Goal: Information Seeking & Learning: Learn about a topic

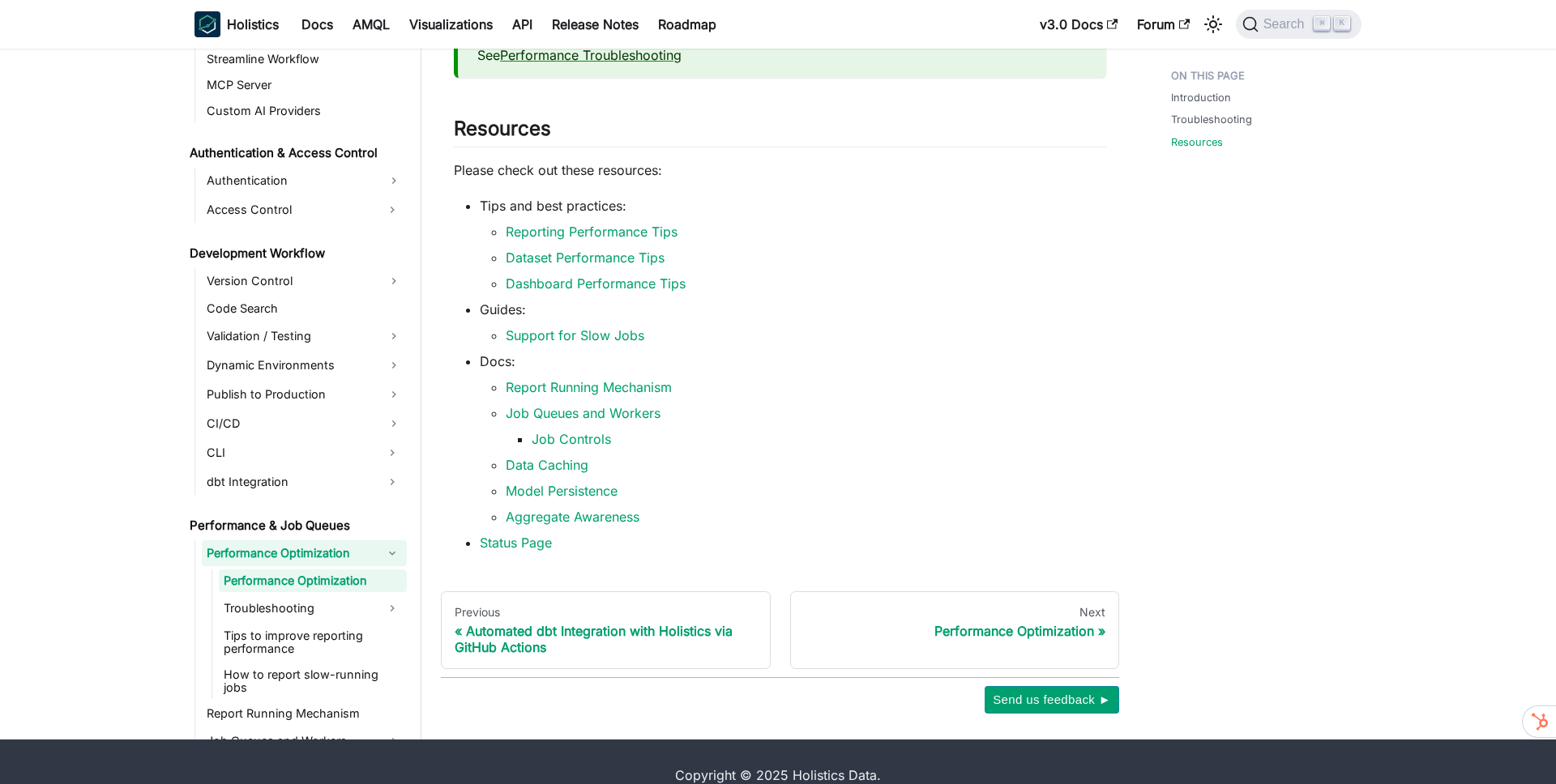
scroll to position [329, 0]
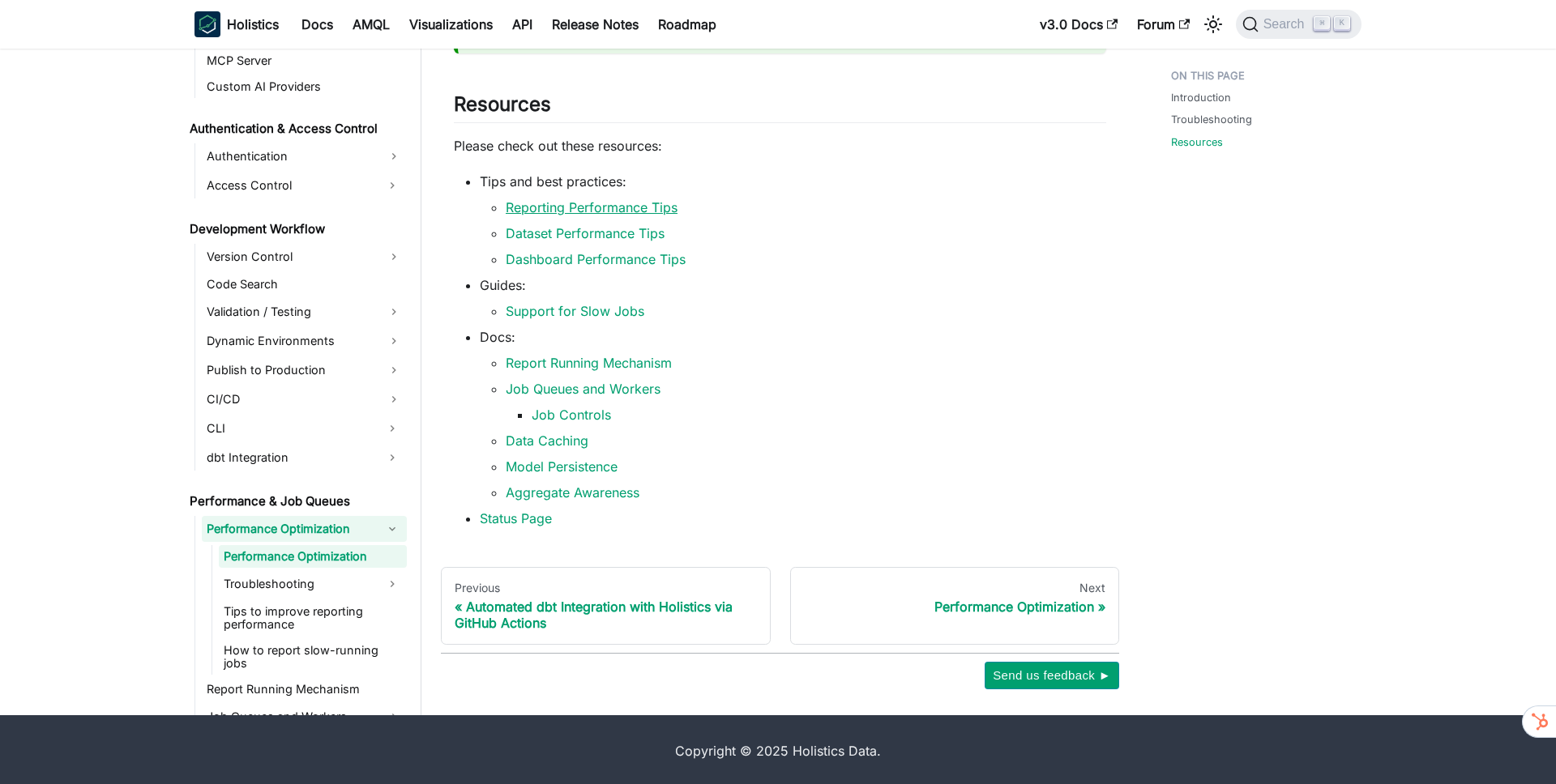
click at [568, 203] on link "Reporting Performance Tips" at bounding box center [592, 207] width 172 height 17
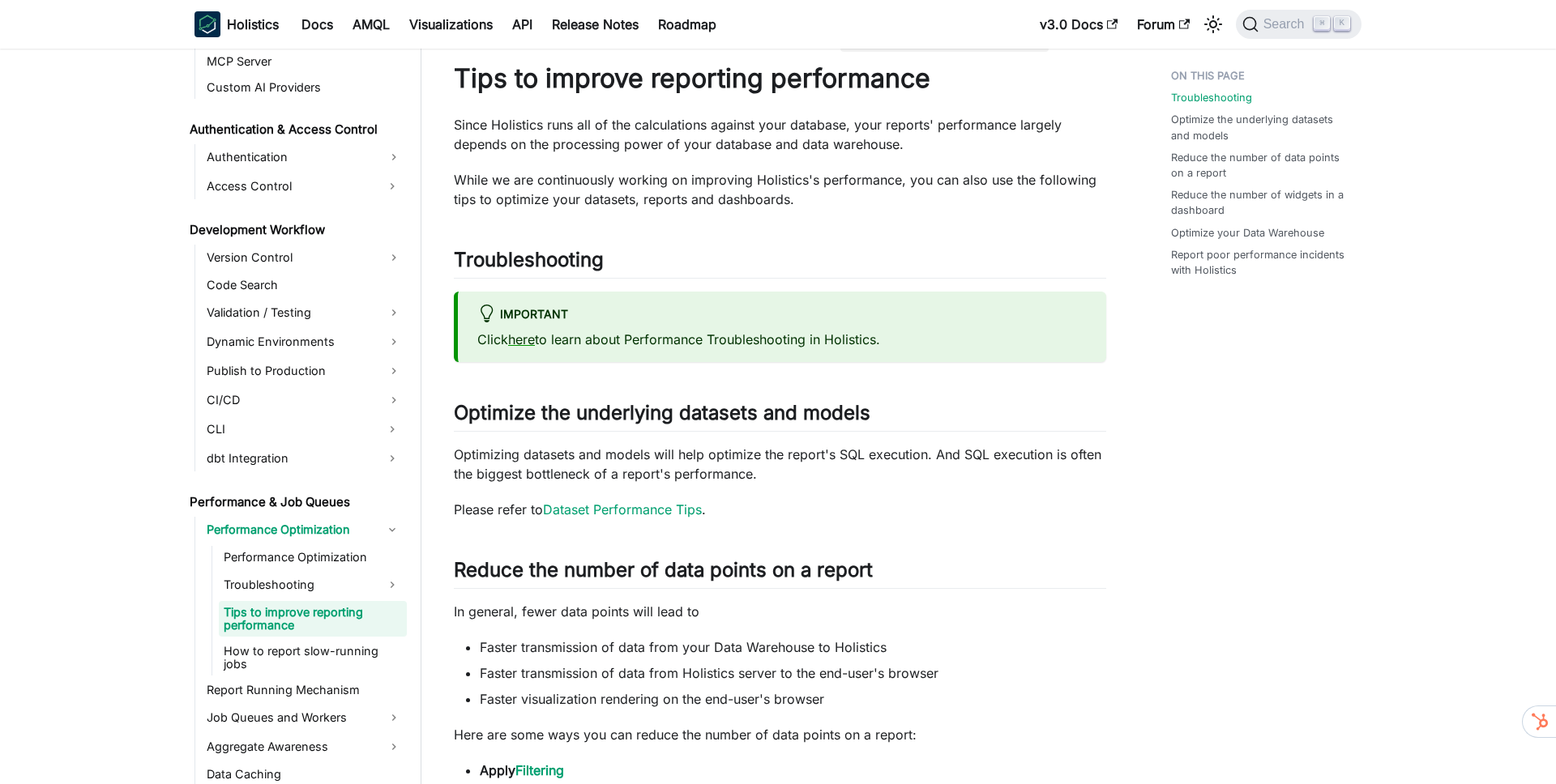
scroll to position [37, 0]
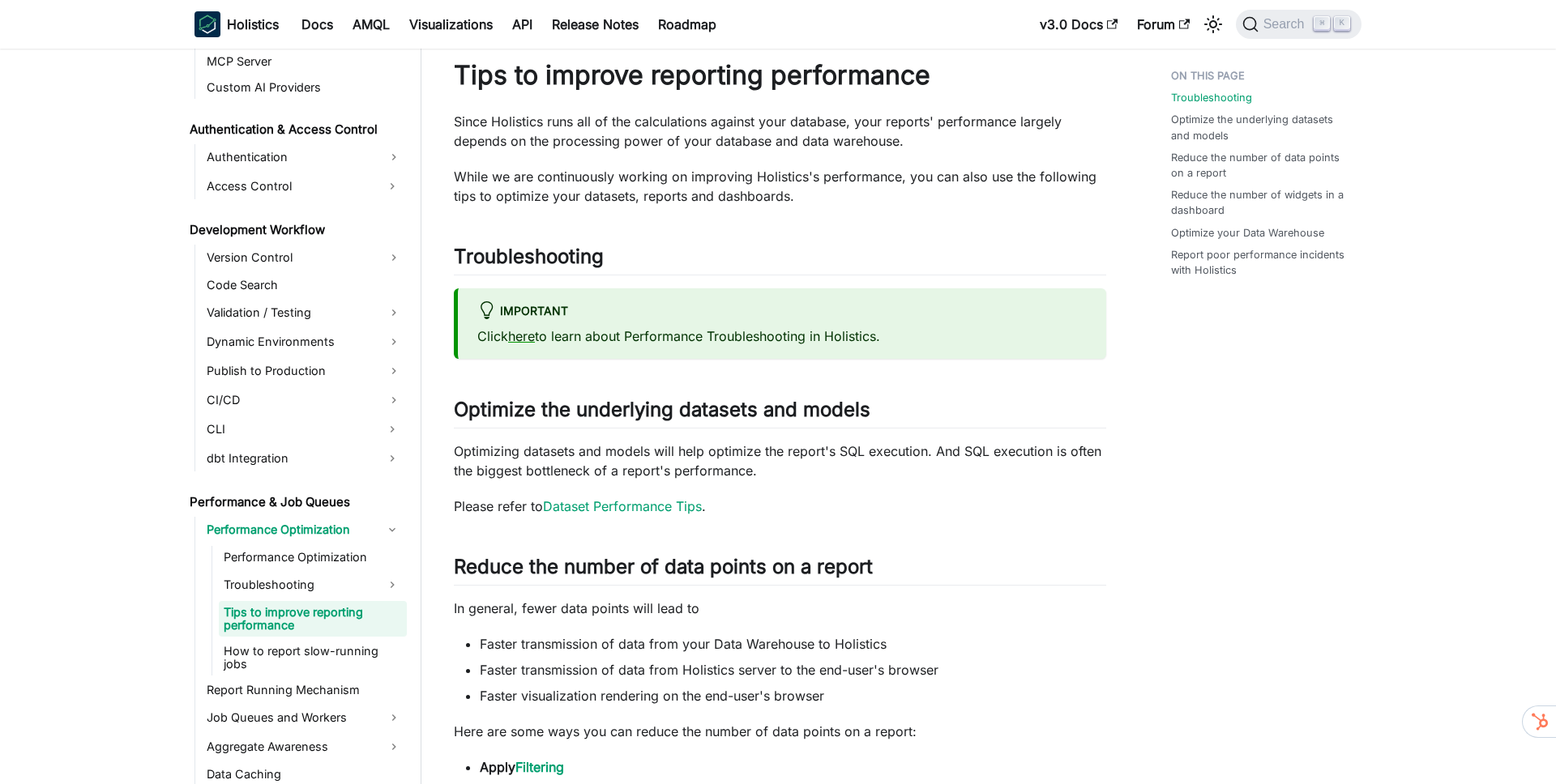
click at [661, 125] on p "Since Holistics runs all of the calculations against your database, your report…" at bounding box center [780, 131] width 652 height 39
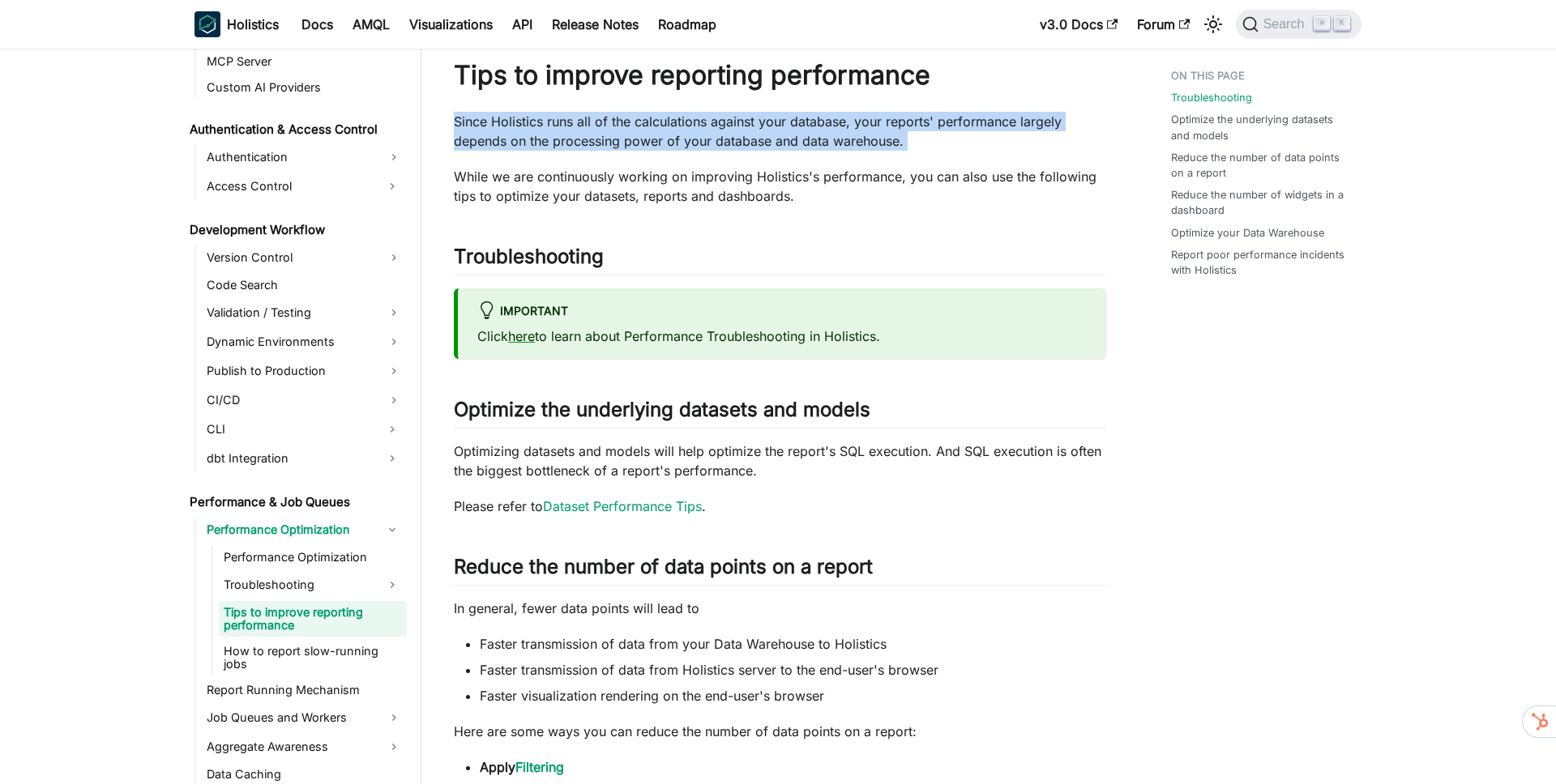
click at [661, 125] on p "Since Holistics runs all of the calculations against your database, your report…" at bounding box center [780, 131] width 652 height 39
click at [843, 122] on p "Since Holistics runs all of the calculations against your database, your report…" at bounding box center [780, 131] width 652 height 39
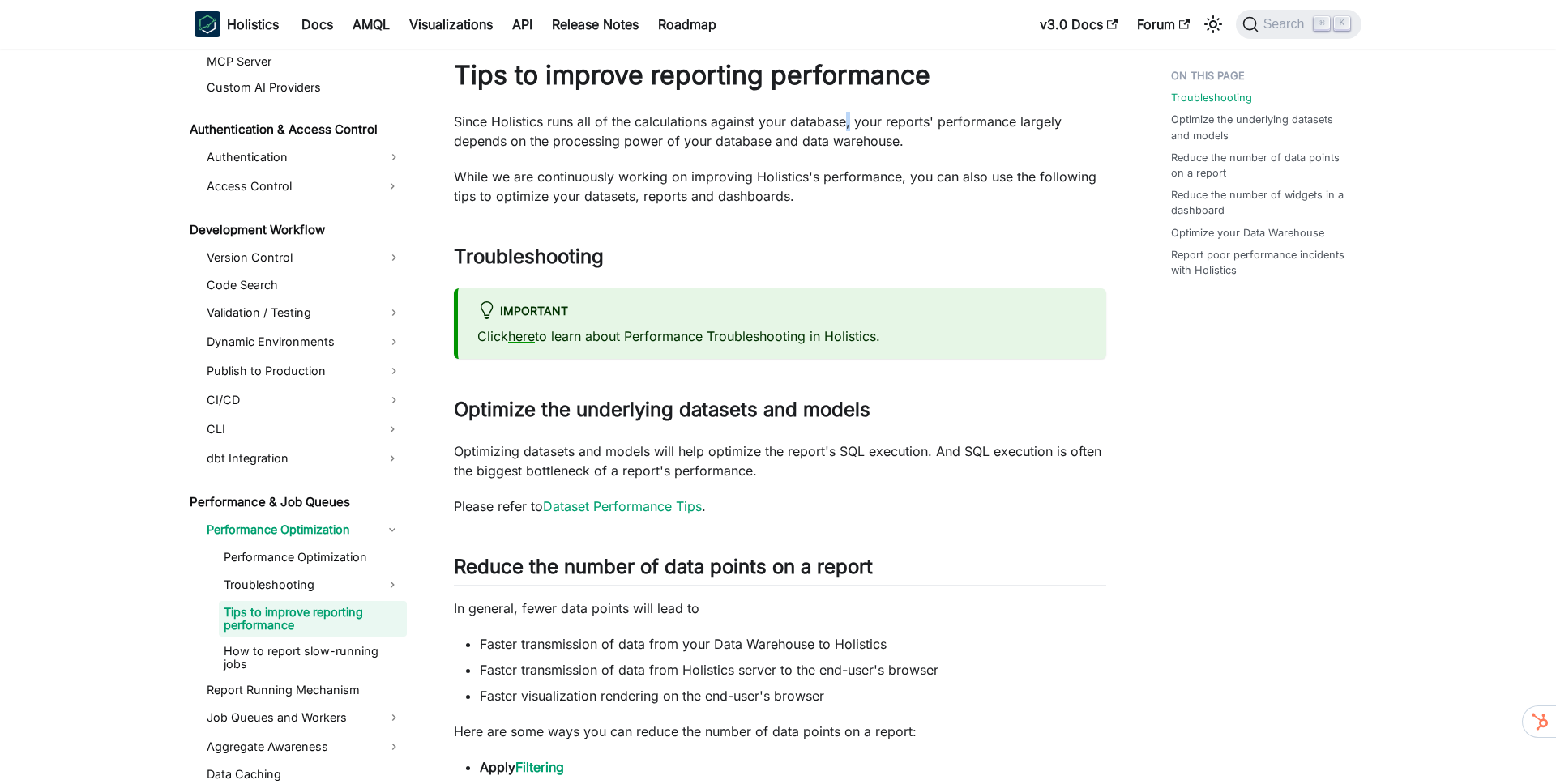
click at [843, 122] on p "Since Holistics runs all of the calculations against your database, your report…" at bounding box center [780, 131] width 652 height 39
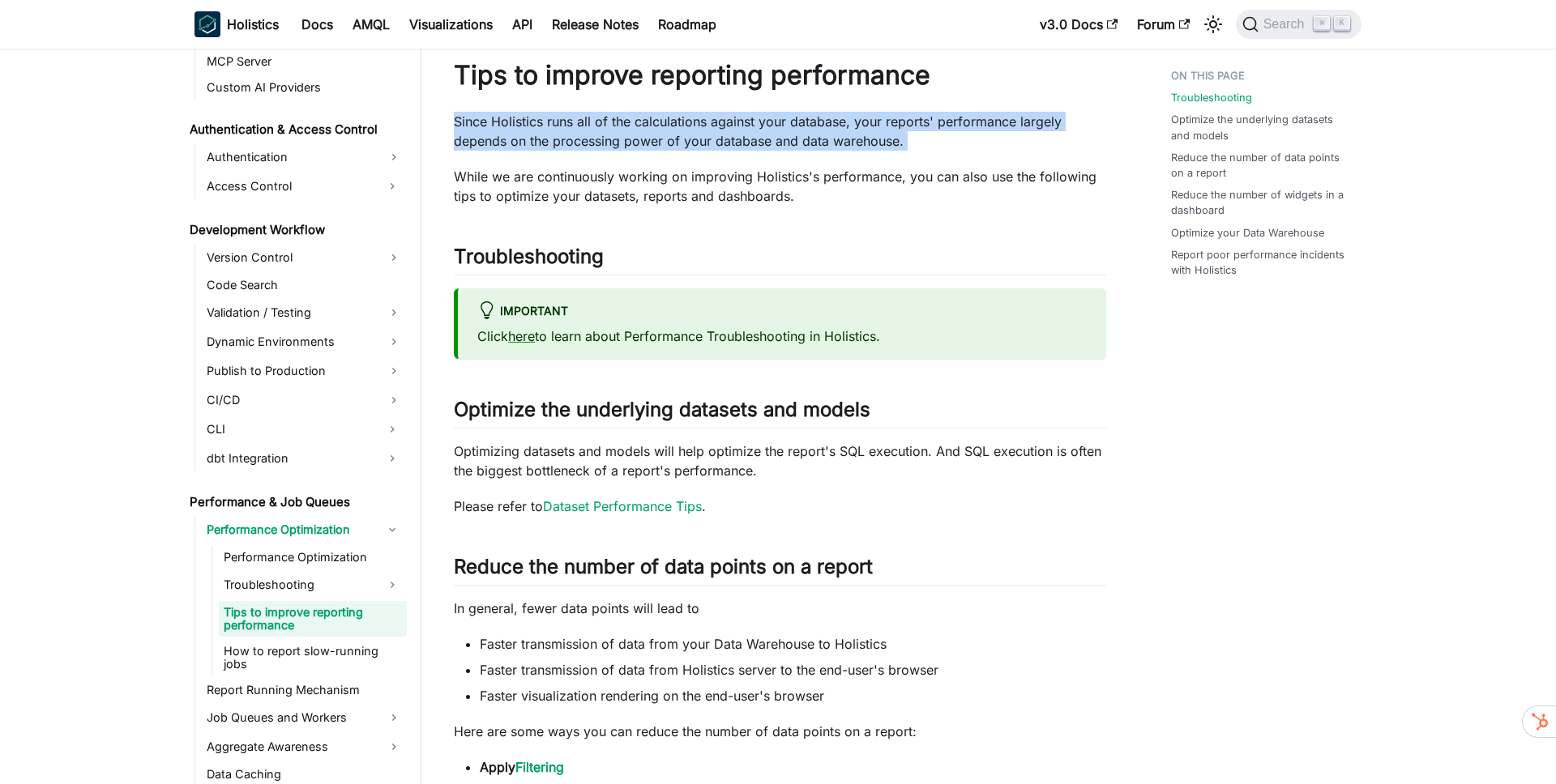
click at [843, 122] on p "Since Holistics runs all of the calculations against your database, your report…" at bounding box center [780, 131] width 652 height 39
click at [535, 136] on p "Since Holistics runs all of the calculations against your database, your report…" at bounding box center [780, 131] width 652 height 39
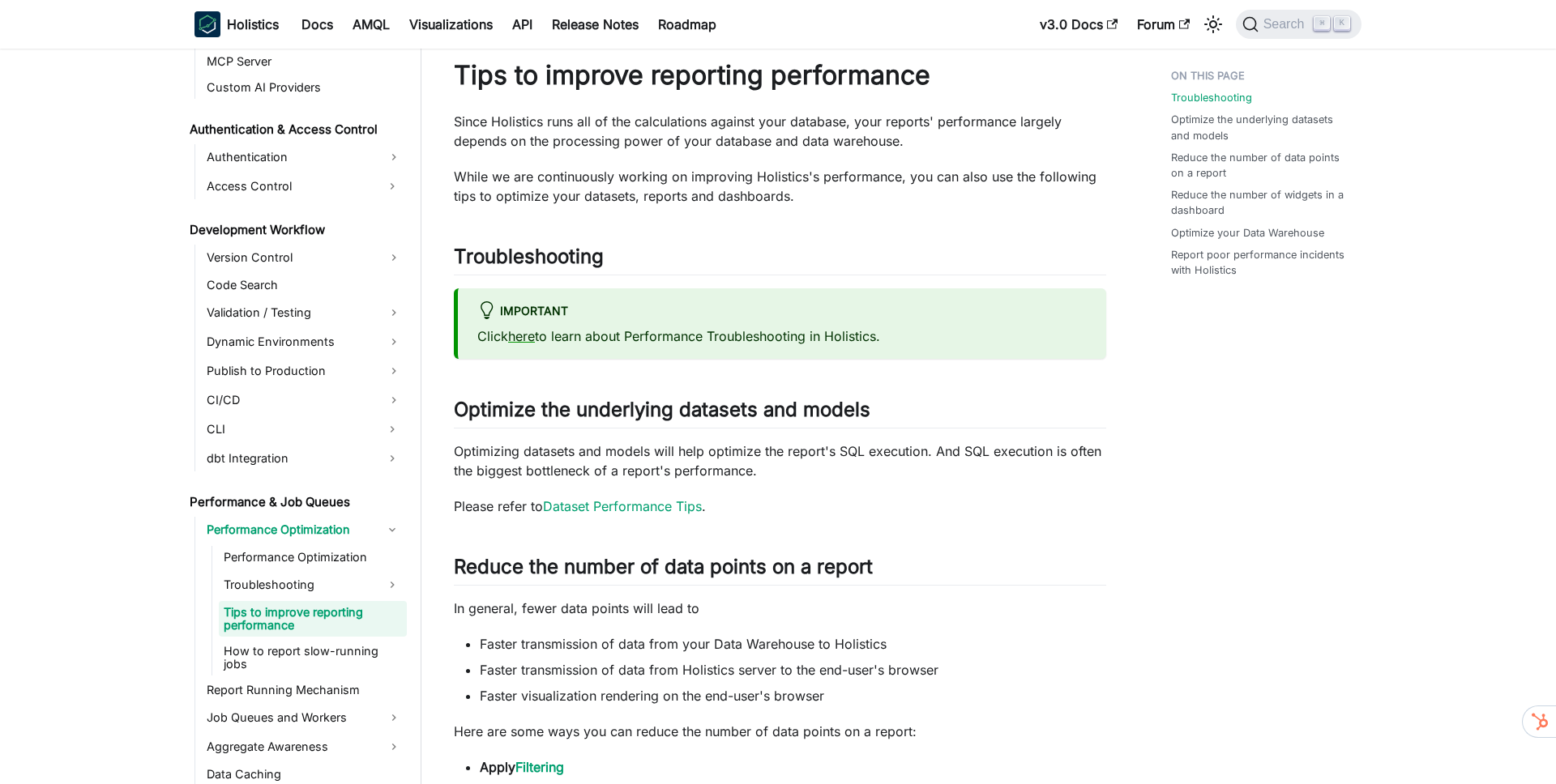
click at [513, 140] on p "Since Holistics runs all of the calculations against your database, your report…" at bounding box center [780, 131] width 652 height 39
click at [609, 141] on p "Since Holistics runs all of the calculations against your database, your report…" at bounding box center [780, 131] width 652 height 39
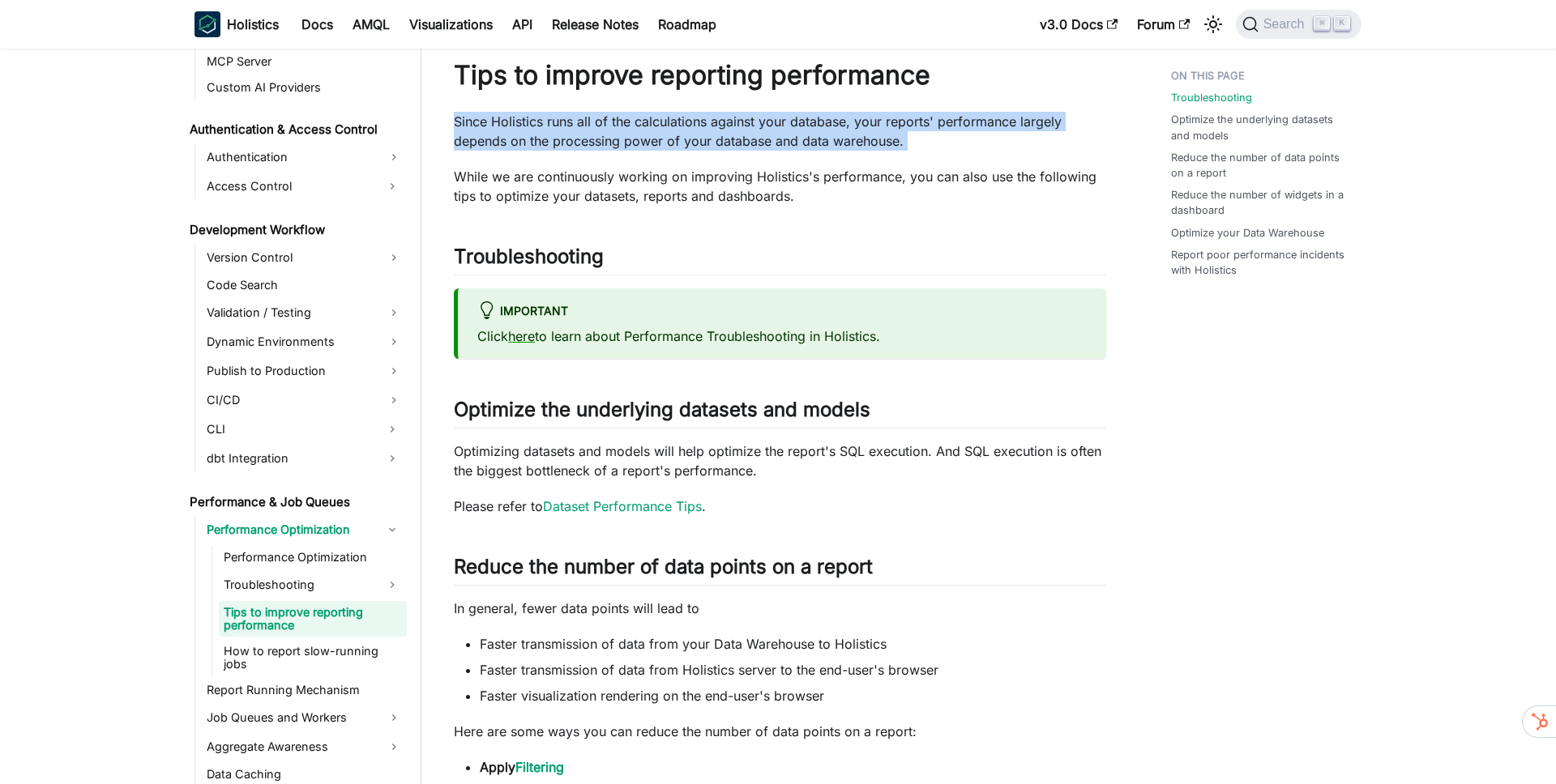
click at [609, 141] on p "Since Holistics runs all of the calculations against your database, your report…" at bounding box center [780, 131] width 652 height 39
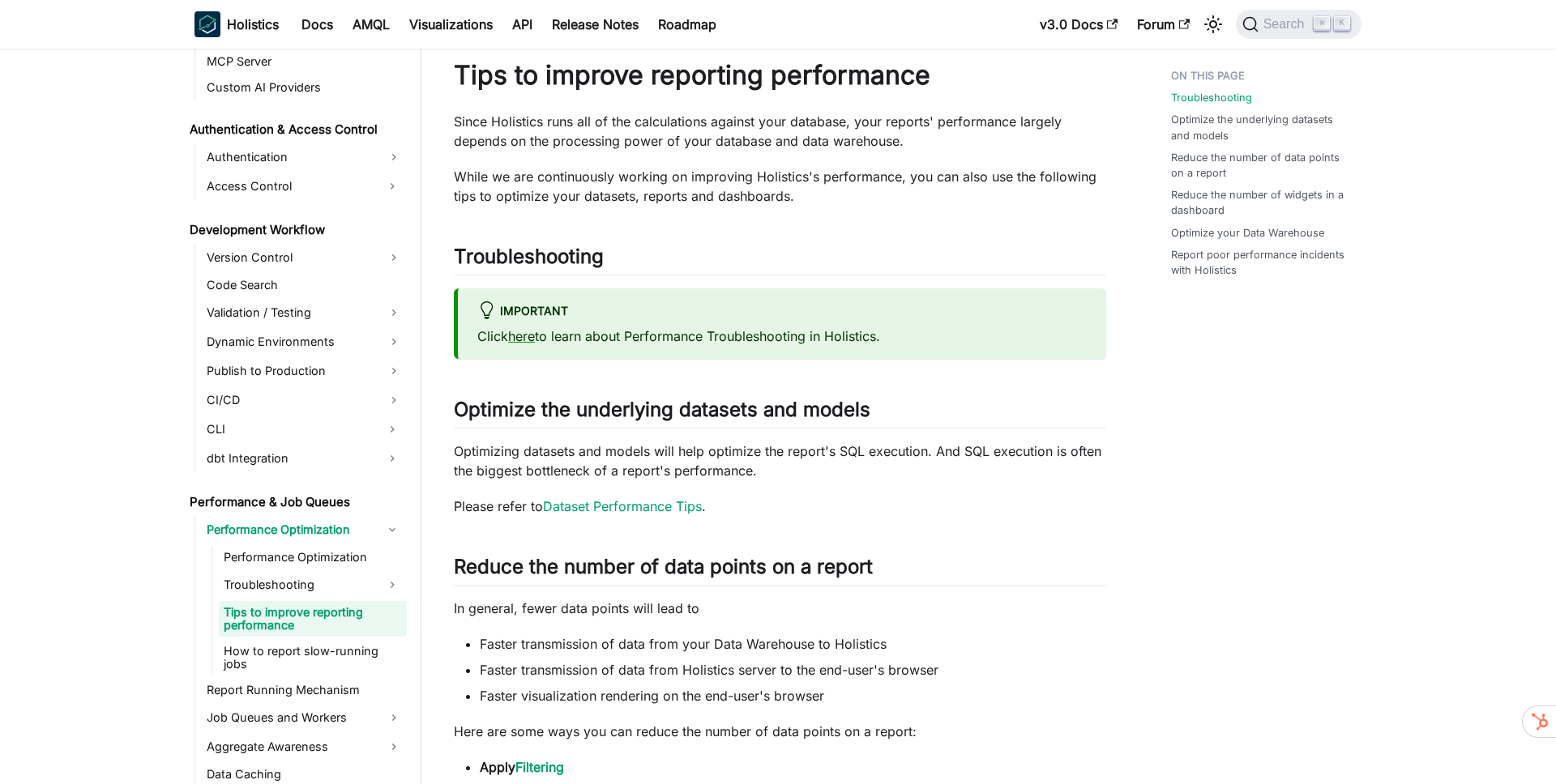
click at [523, 182] on p "While we are continuously working on improving Holistics's performance, you can…" at bounding box center [780, 186] width 652 height 39
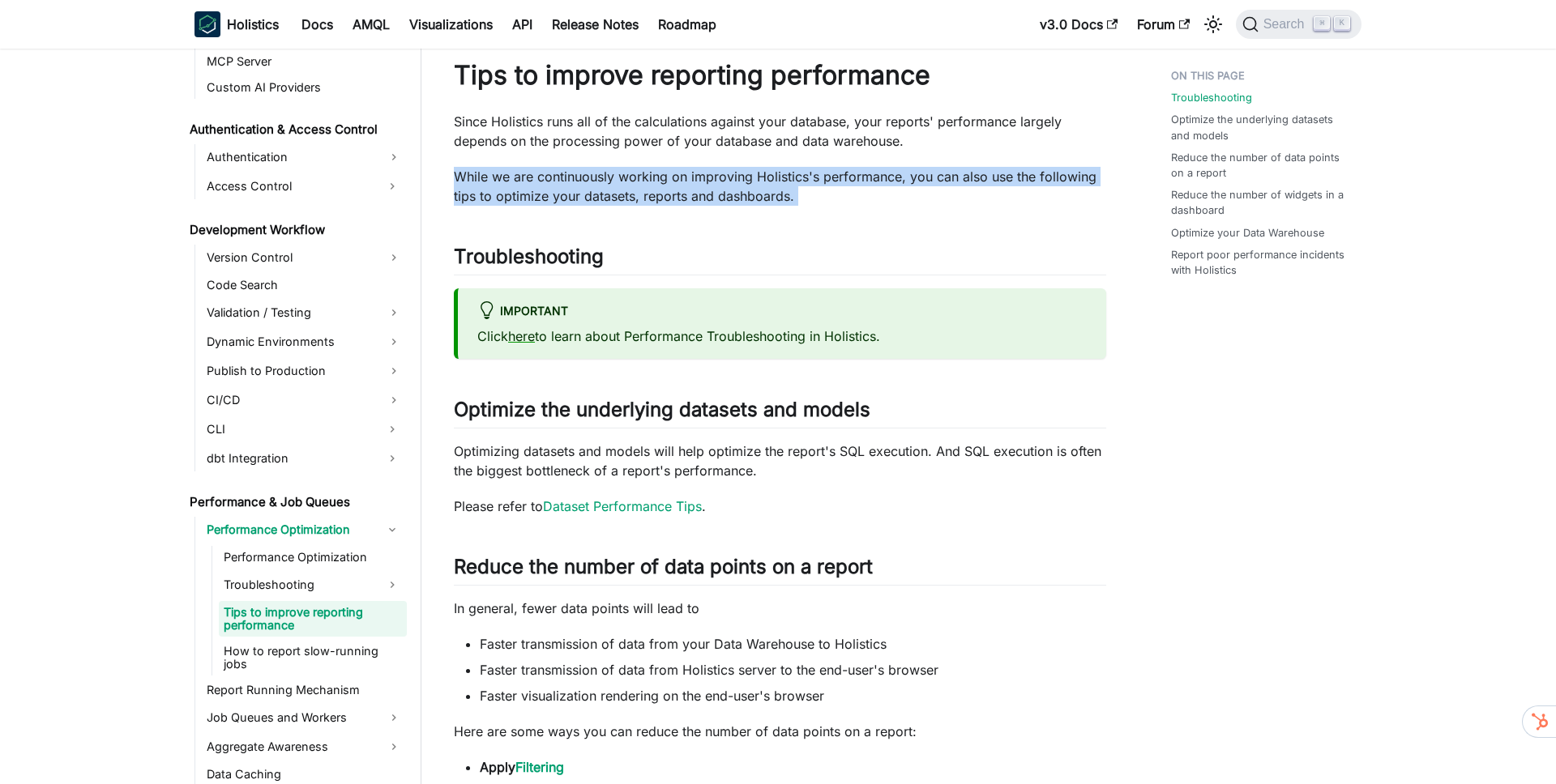
click at [523, 182] on p "While we are continuously working on improving Holistics's performance, you can…" at bounding box center [780, 186] width 652 height 39
click at [608, 178] on p "While we are continuously working on improving Holistics's performance, you can…" at bounding box center [780, 186] width 652 height 39
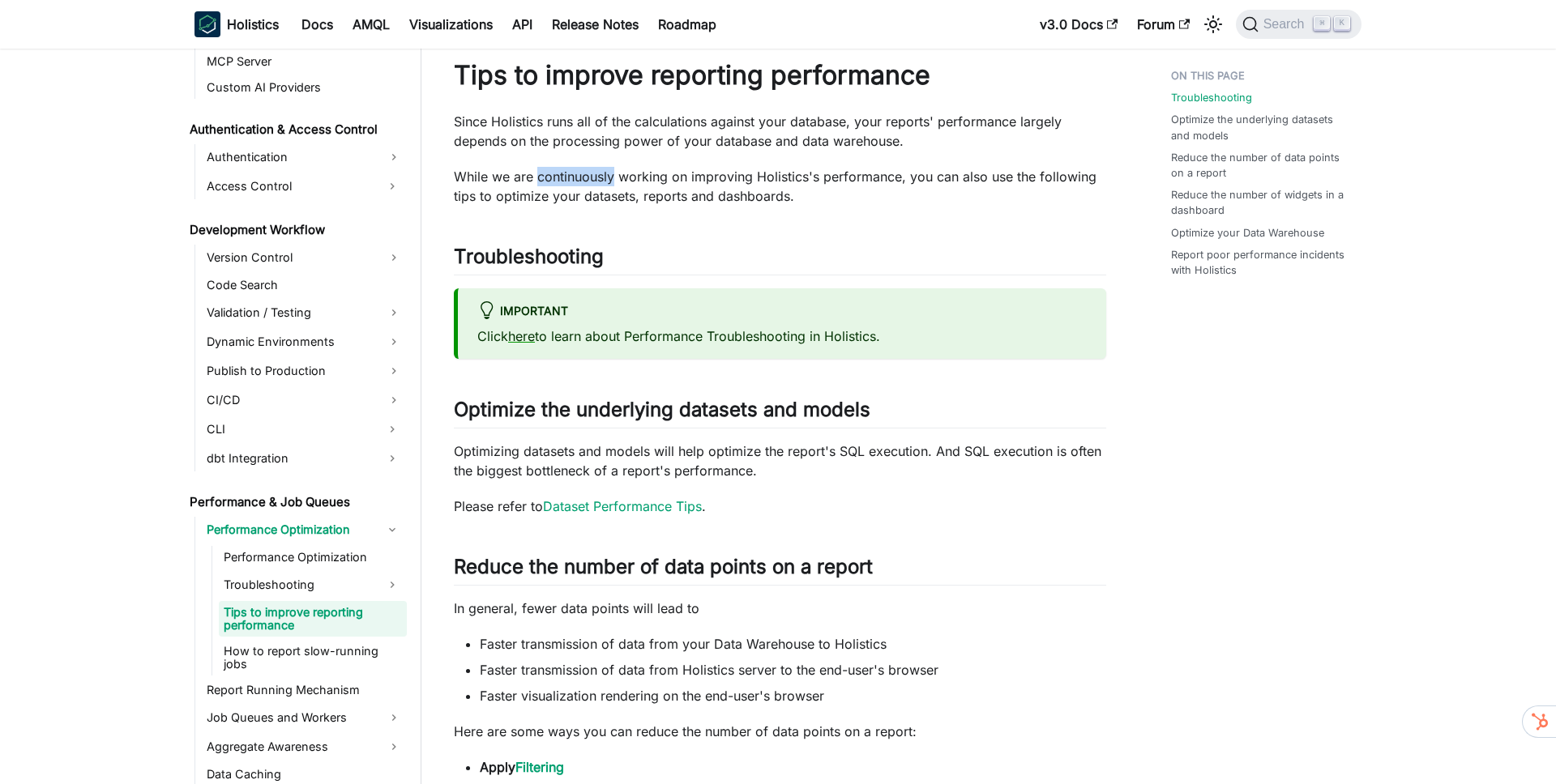
click at [608, 178] on p "While we are continuously working on improving Holistics's performance, you can…" at bounding box center [780, 186] width 652 height 39
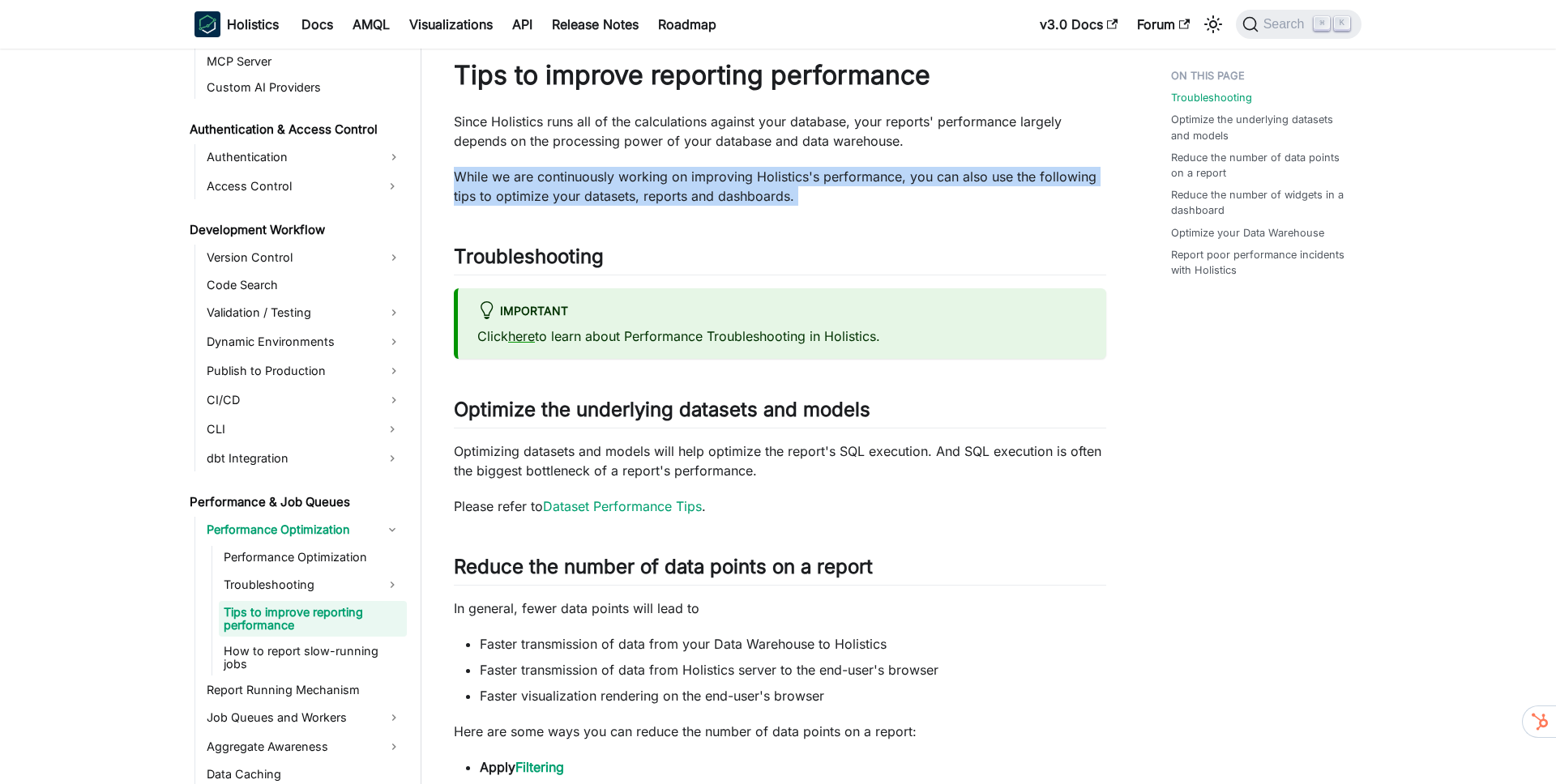
click at [608, 178] on p "While we are continuously working on improving Holistics's performance, you can…" at bounding box center [780, 186] width 652 height 39
click at [731, 178] on p "While we are continuously working on improving Holistics's performance, you can…" at bounding box center [780, 186] width 652 height 39
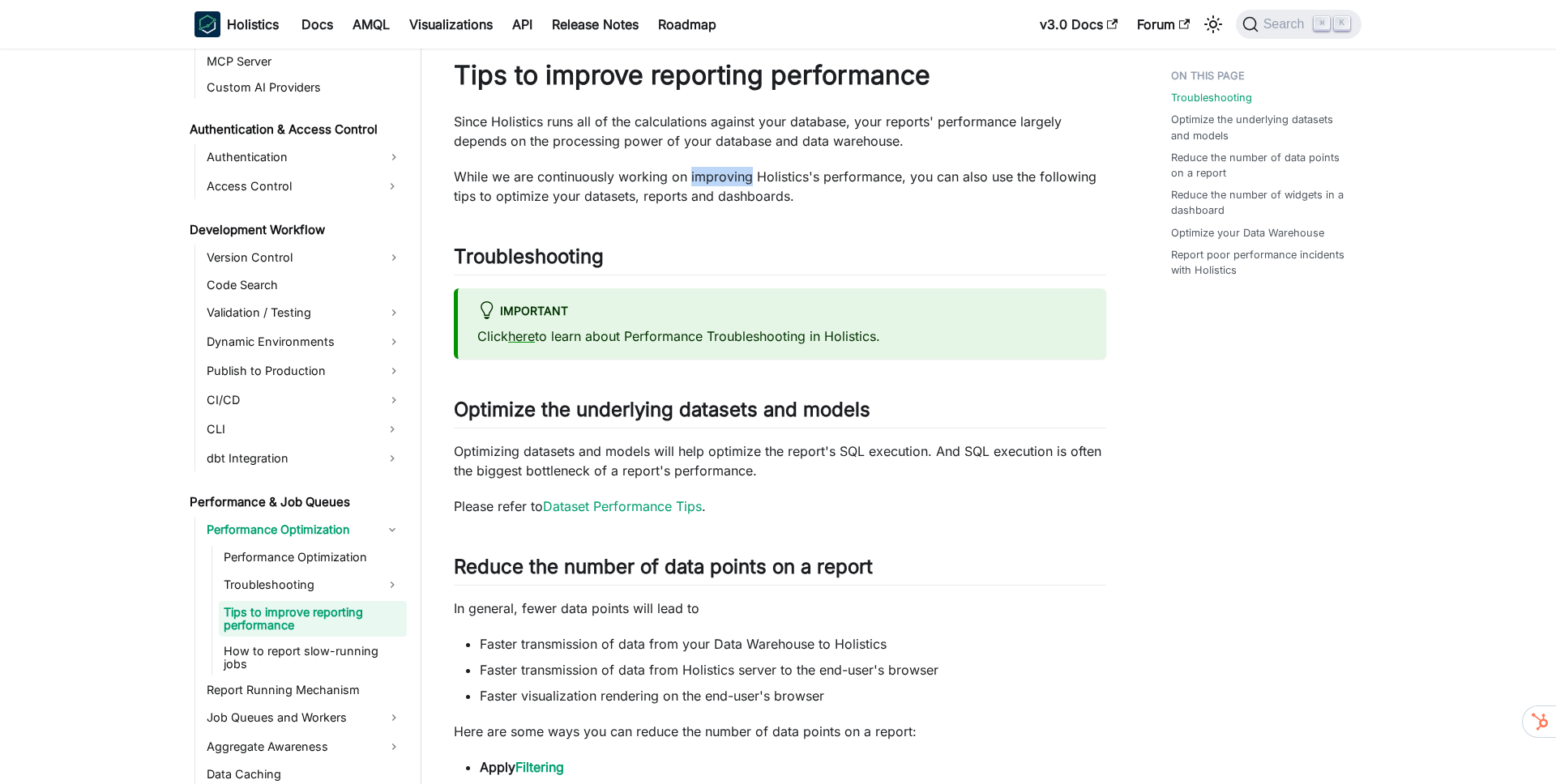
click at [731, 178] on p "While we are continuously working on improving Holistics's performance, you can…" at bounding box center [780, 186] width 652 height 39
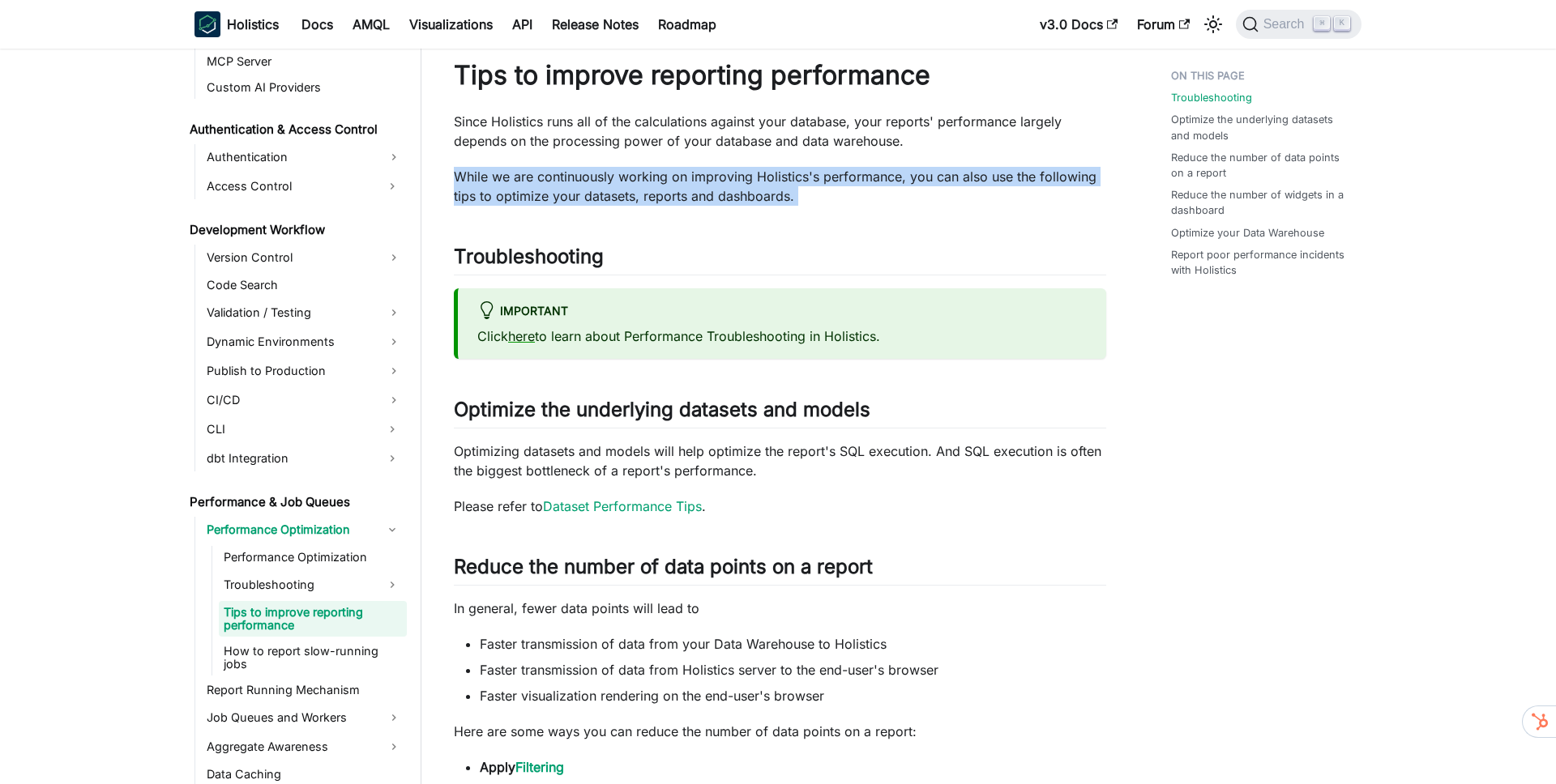
click at [731, 178] on p "While we are continuously working on improving Holistics's performance, you can…" at bounding box center [780, 186] width 652 height 39
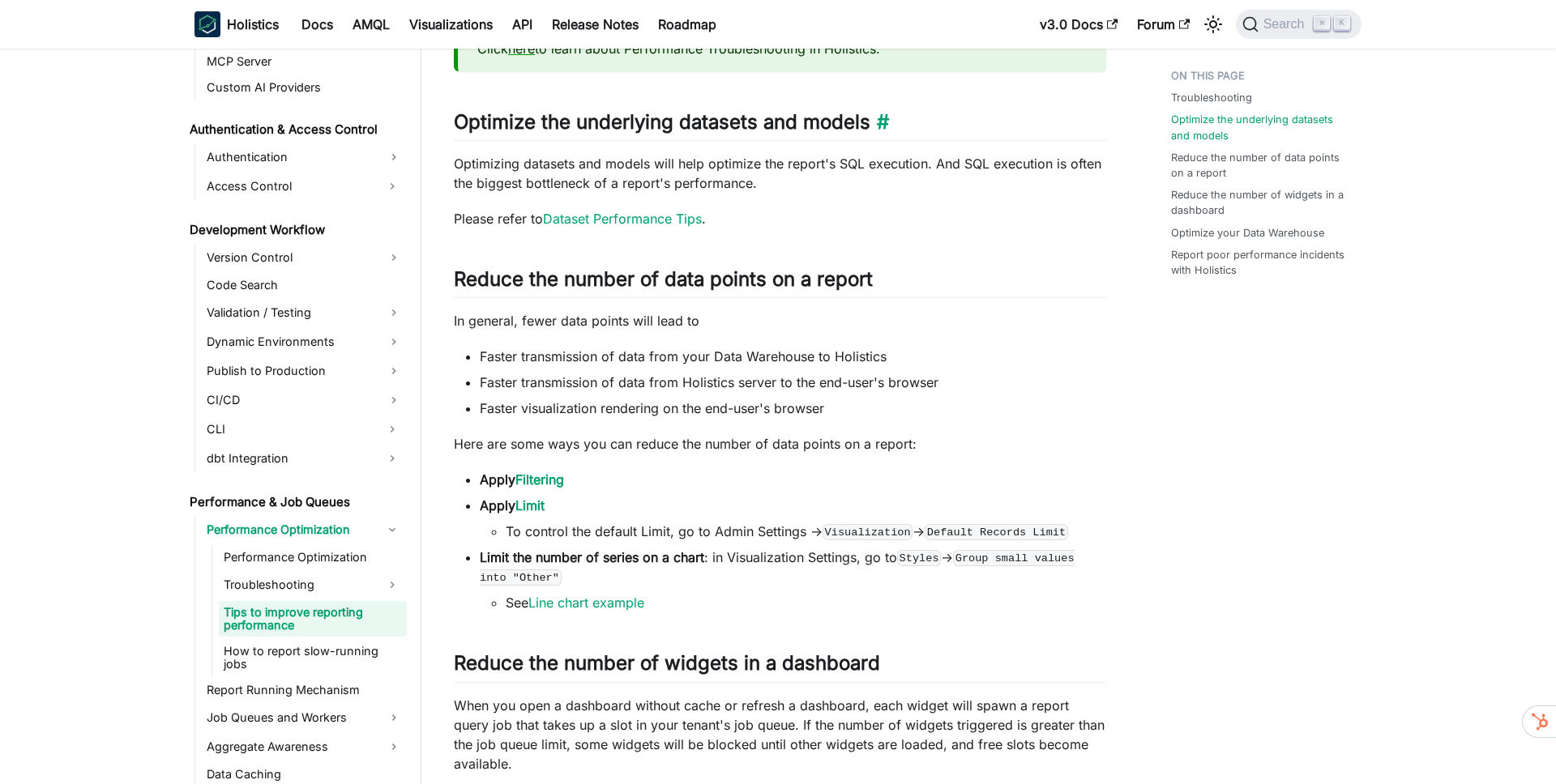
scroll to position [329, 0]
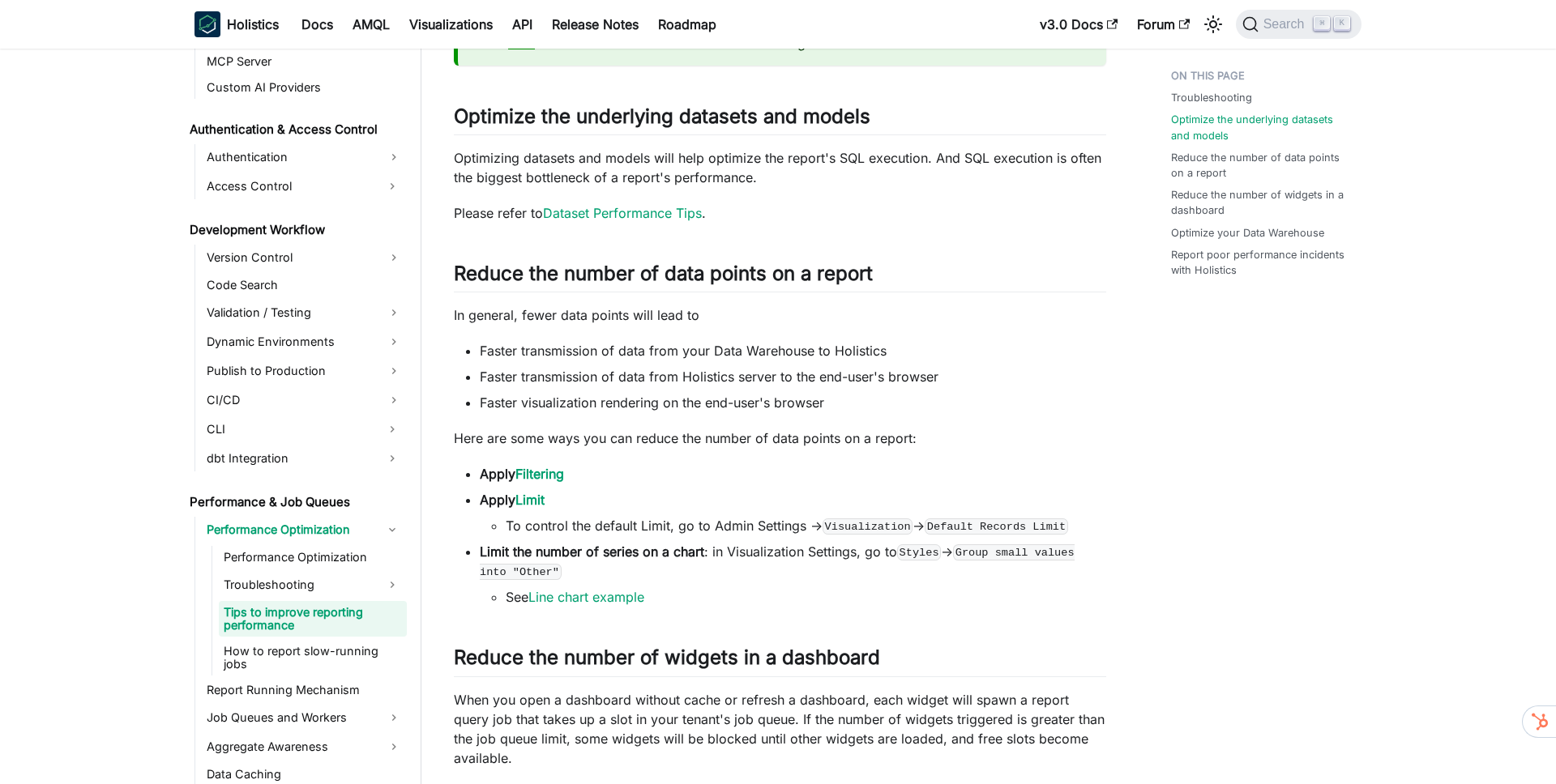
click at [529, 158] on p "Optimizing datasets and models will help optimize the report's SQL execution. A…" at bounding box center [780, 168] width 652 height 39
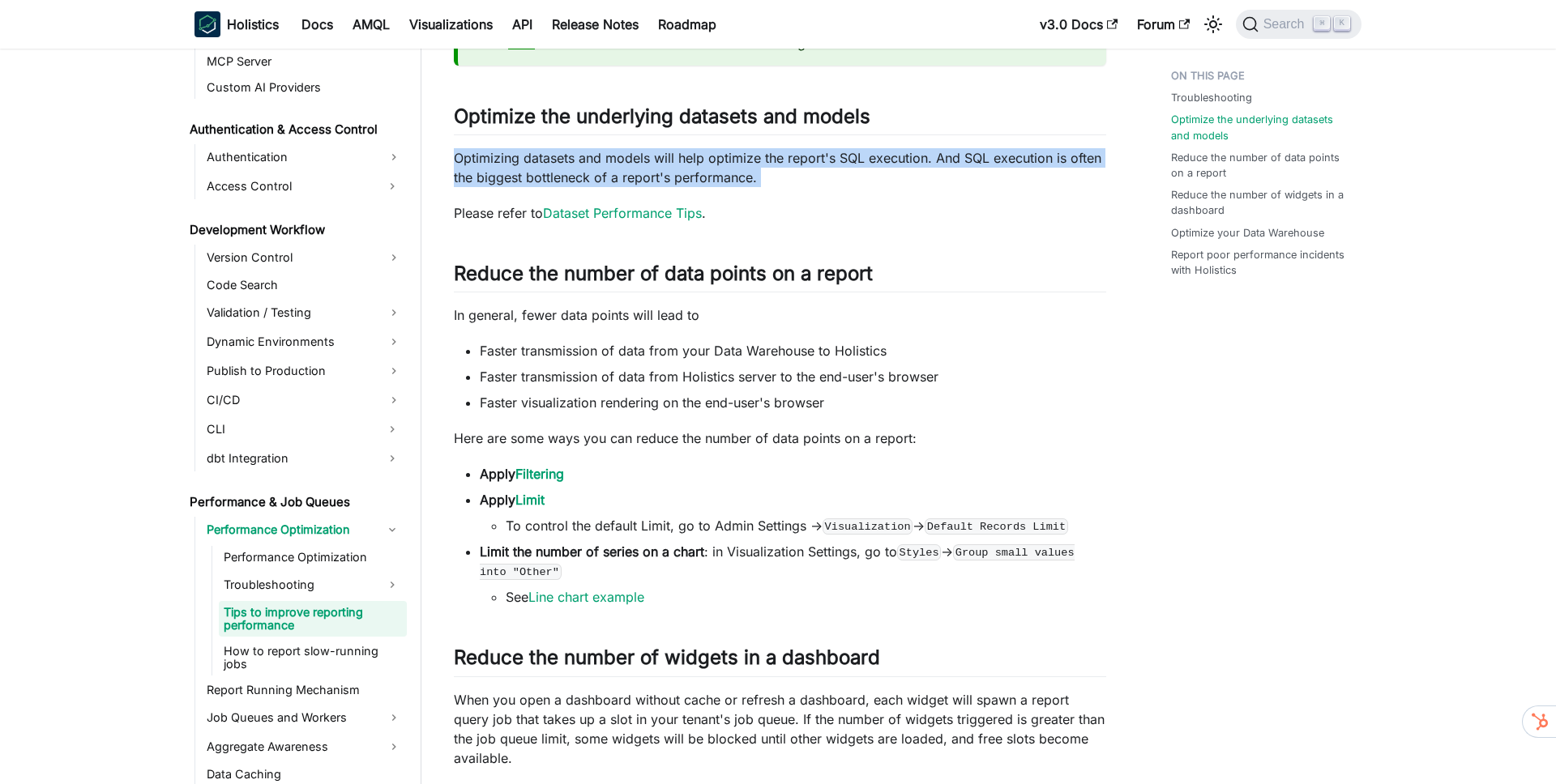
click at [529, 158] on p "Optimizing datasets and models will help optimize the report's SQL execution. A…" at bounding box center [780, 168] width 652 height 39
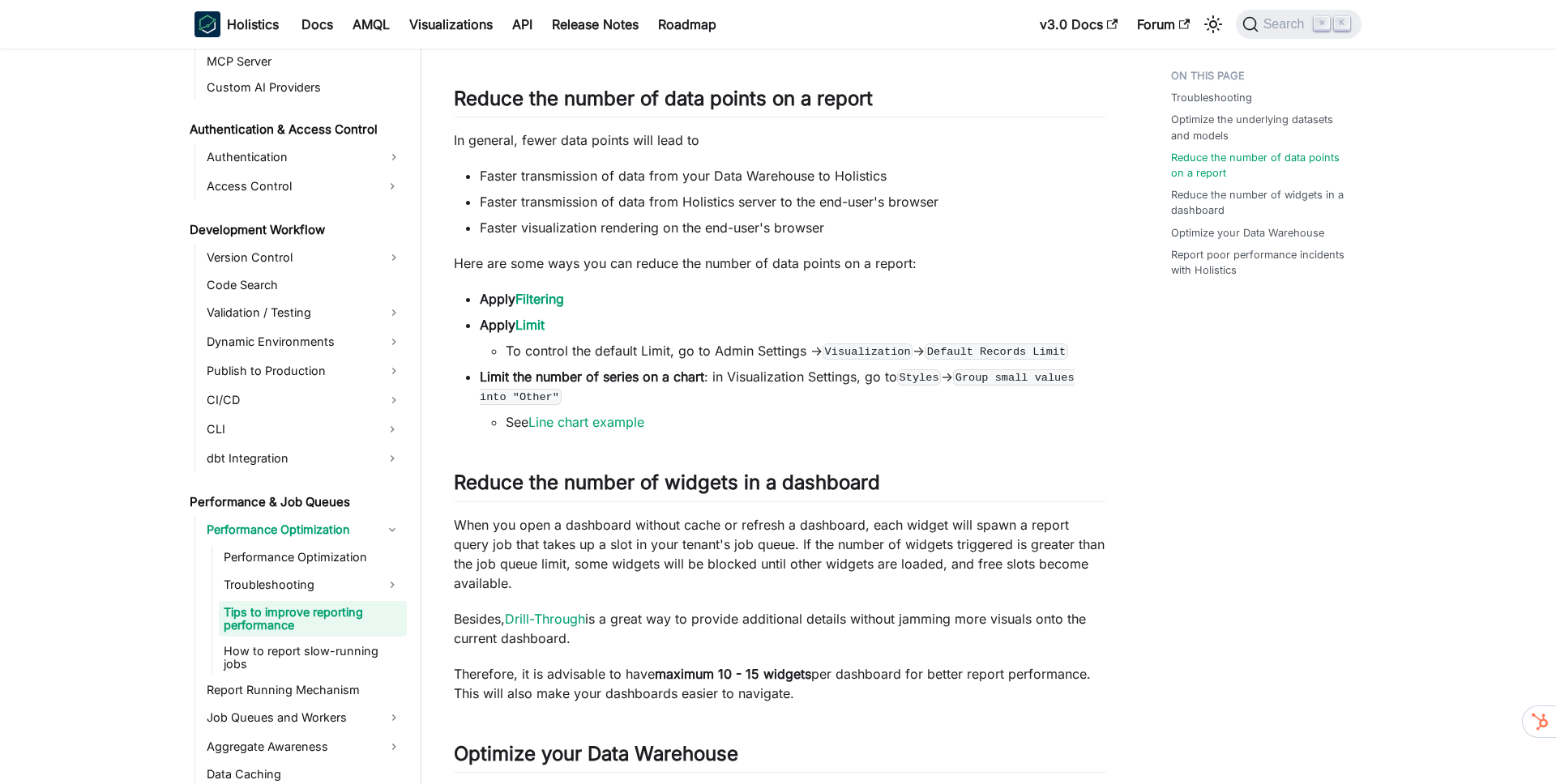
scroll to position [508, 0]
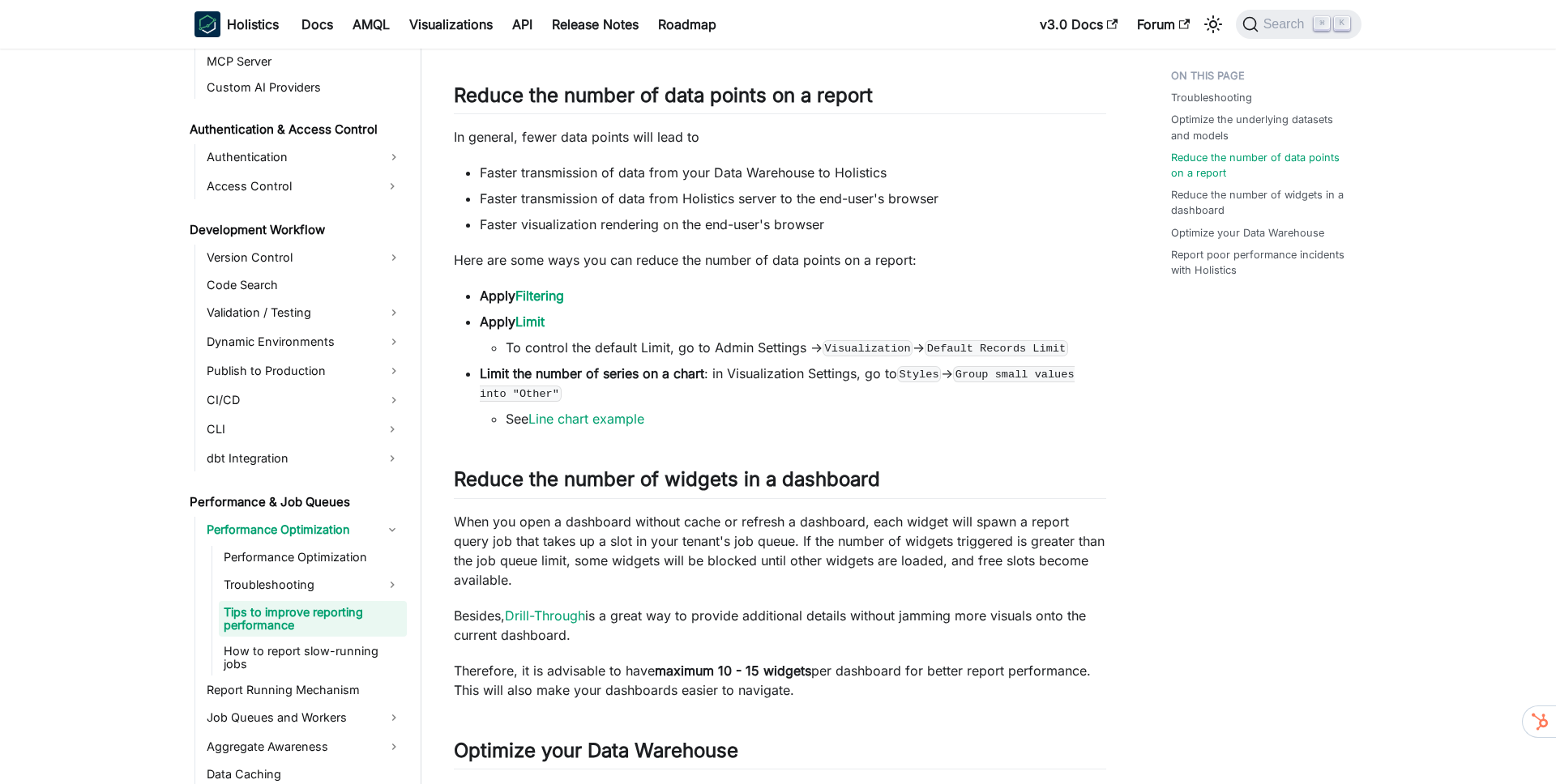
click at [584, 178] on li "Faster transmission of data from your Data Warehouse to Holistics" at bounding box center [793, 172] width 627 height 19
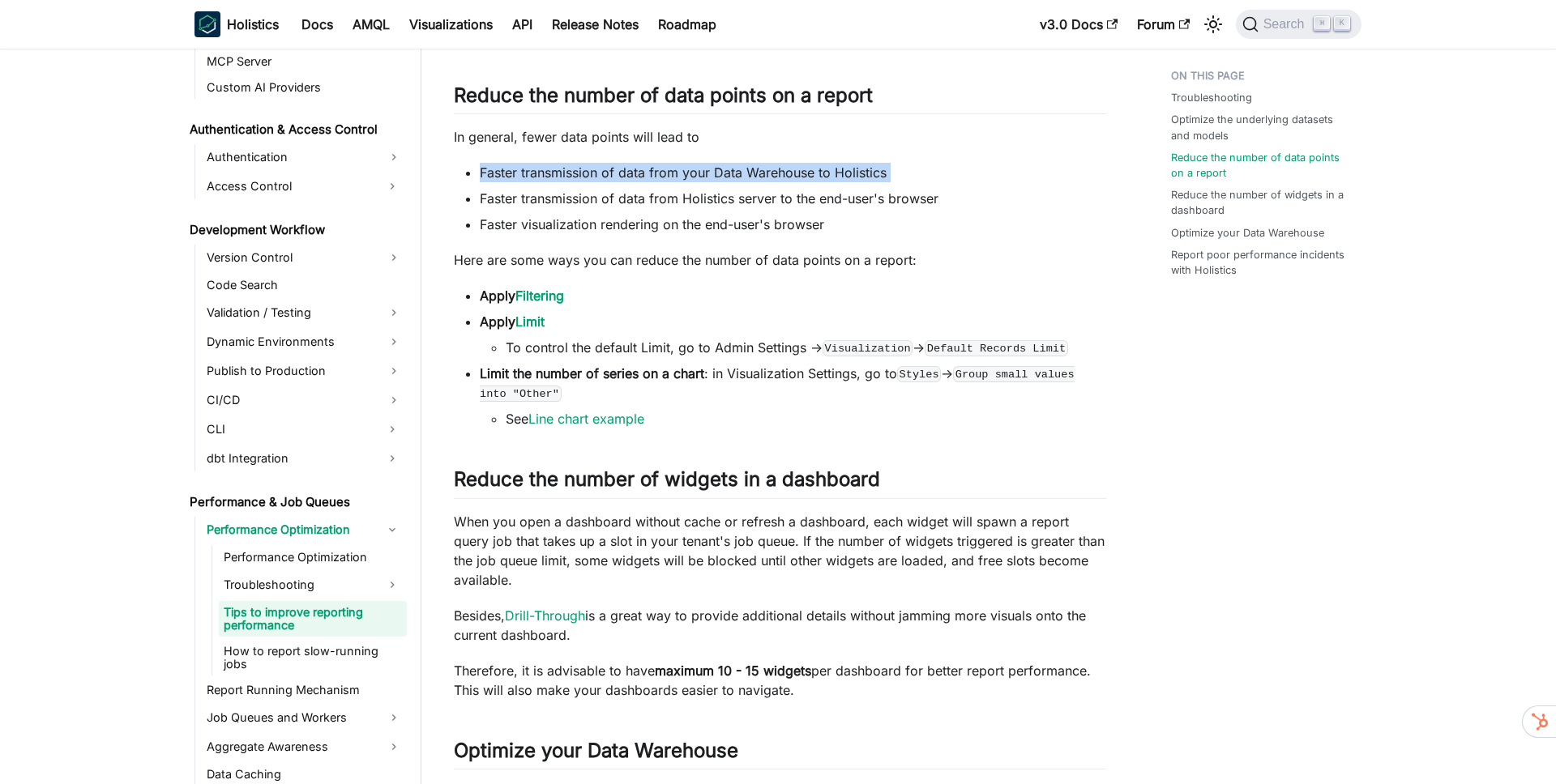
click at [584, 178] on li "Faster transmission of data from your Data Warehouse to Holistics" at bounding box center [793, 172] width 627 height 19
click at [655, 180] on li "Faster transmission of data from your Data Warehouse to Holistics" at bounding box center [793, 172] width 627 height 19
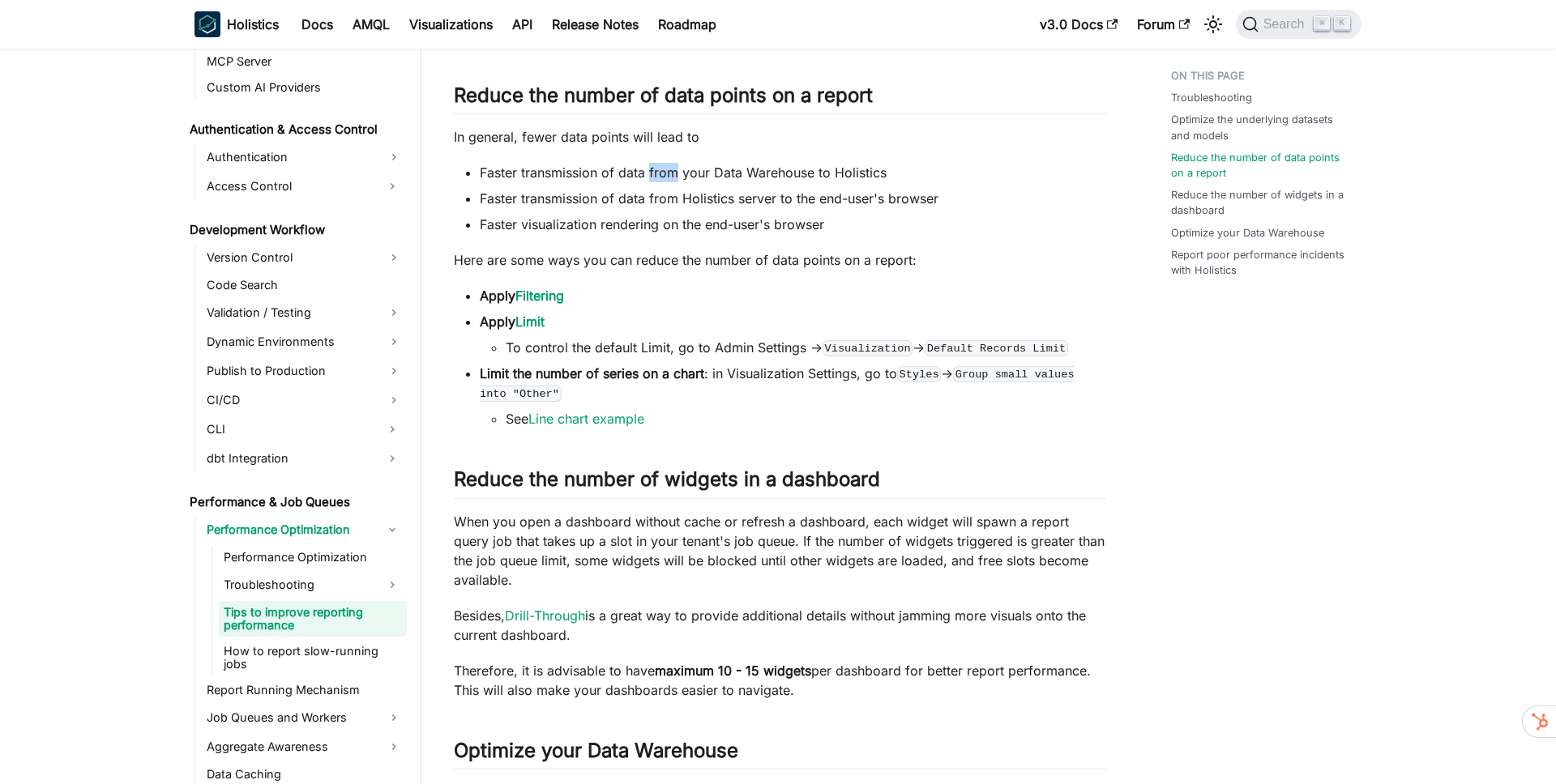
click at [655, 180] on li "Faster transmission of data from your Data Warehouse to Holistics" at bounding box center [793, 172] width 627 height 19
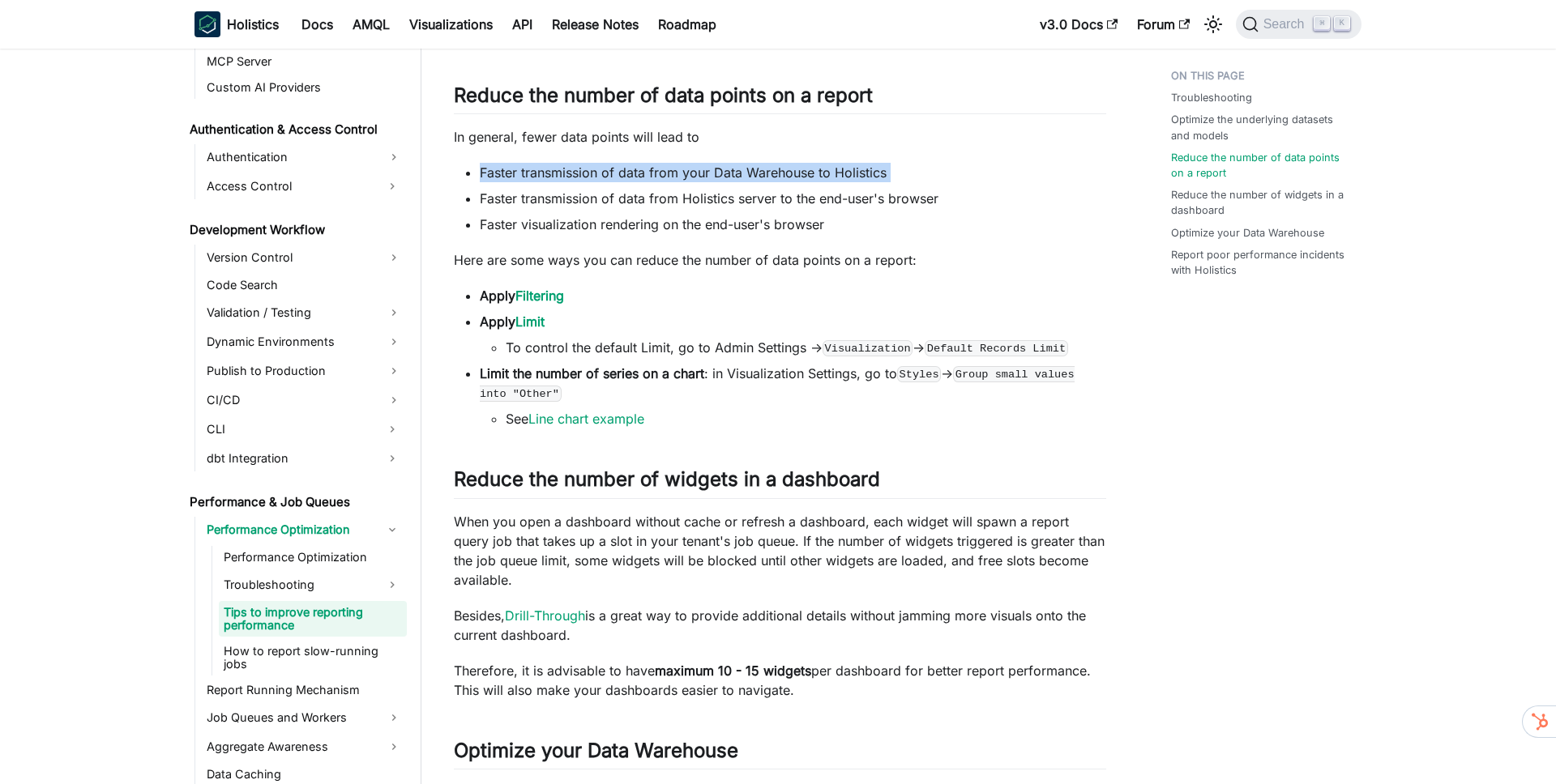
click at [655, 180] on li "Faster transmission of data from your Data Warehouse to Holistics" at bounding box center [793, 172] width 627 height 19
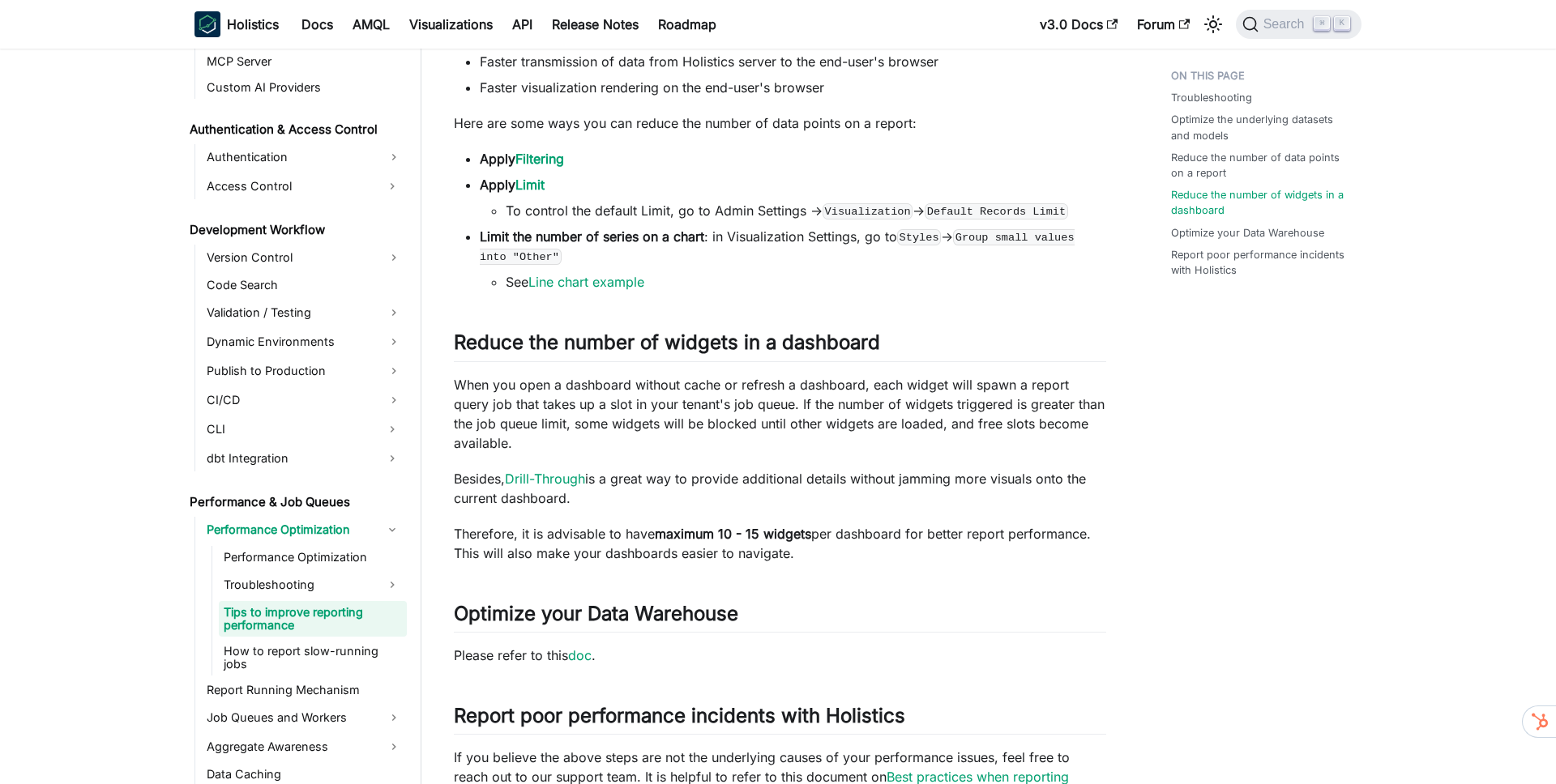
scroll to position [664, 0]
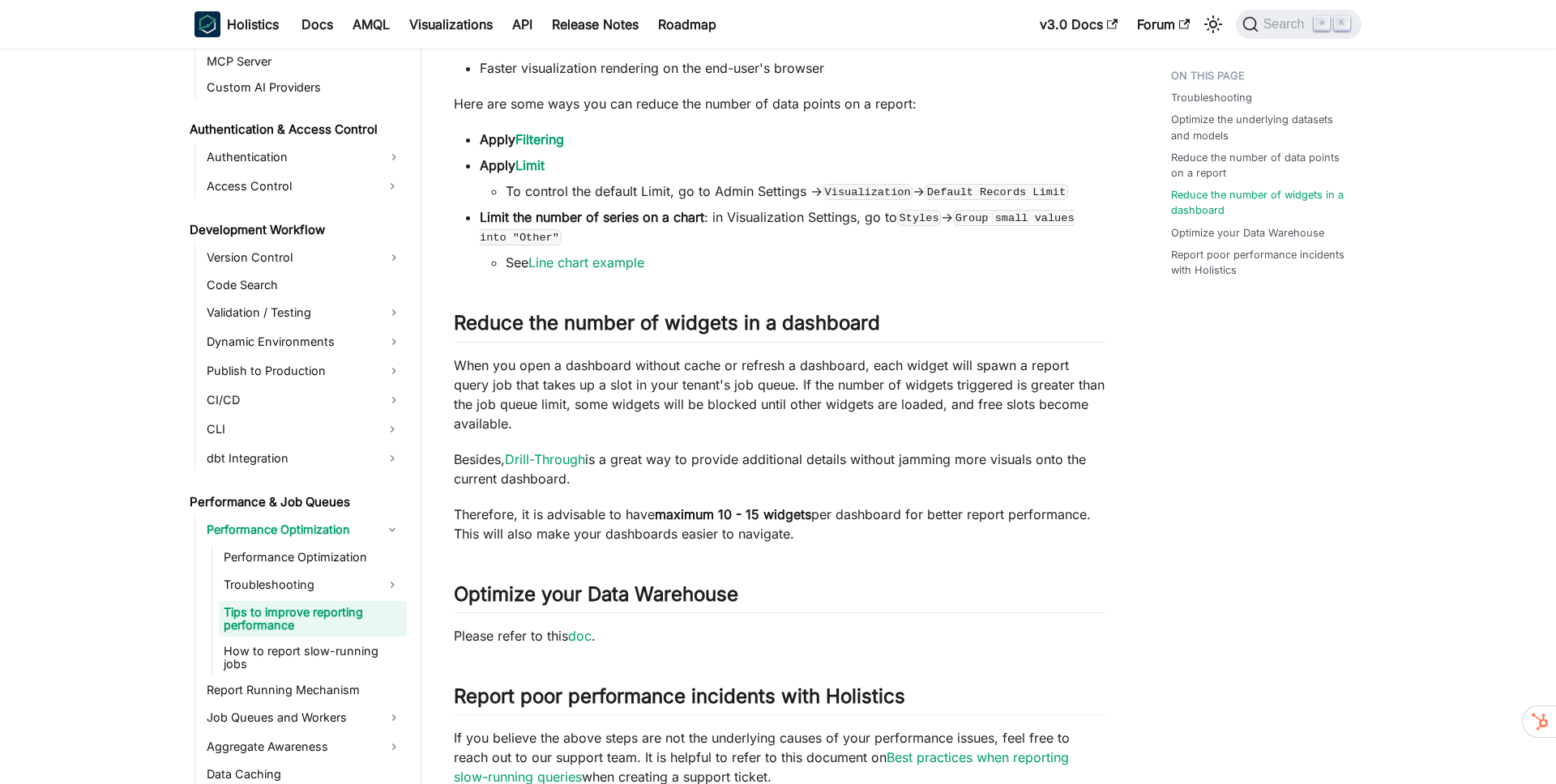
click at [617, 189] on li "To control the default Limit, go to Admin Settings -> Visualization -> Default …" at bounding box center [806, 191] width 601 height 19
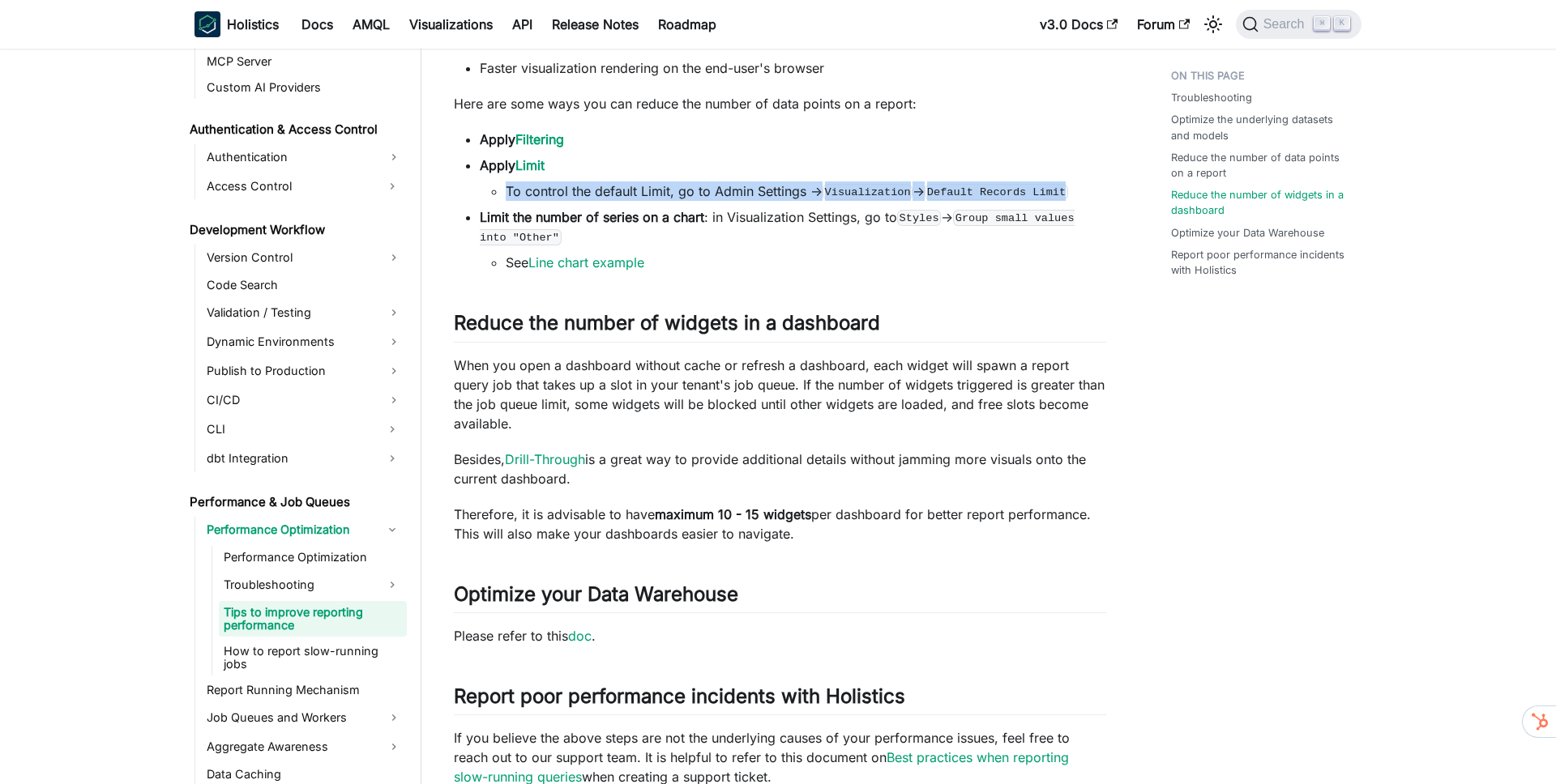
click at [617, 189] on li "To control the default Limit, go to Admin Settings -> Visualization -> Default …" at bounding box center [806, 191] width 601 height 19
click at [771, 189] on li "To control the default Limit, go to Admin Settings -> Visualization -> Default …" at bounding box center [806, 191] width 601 height 19
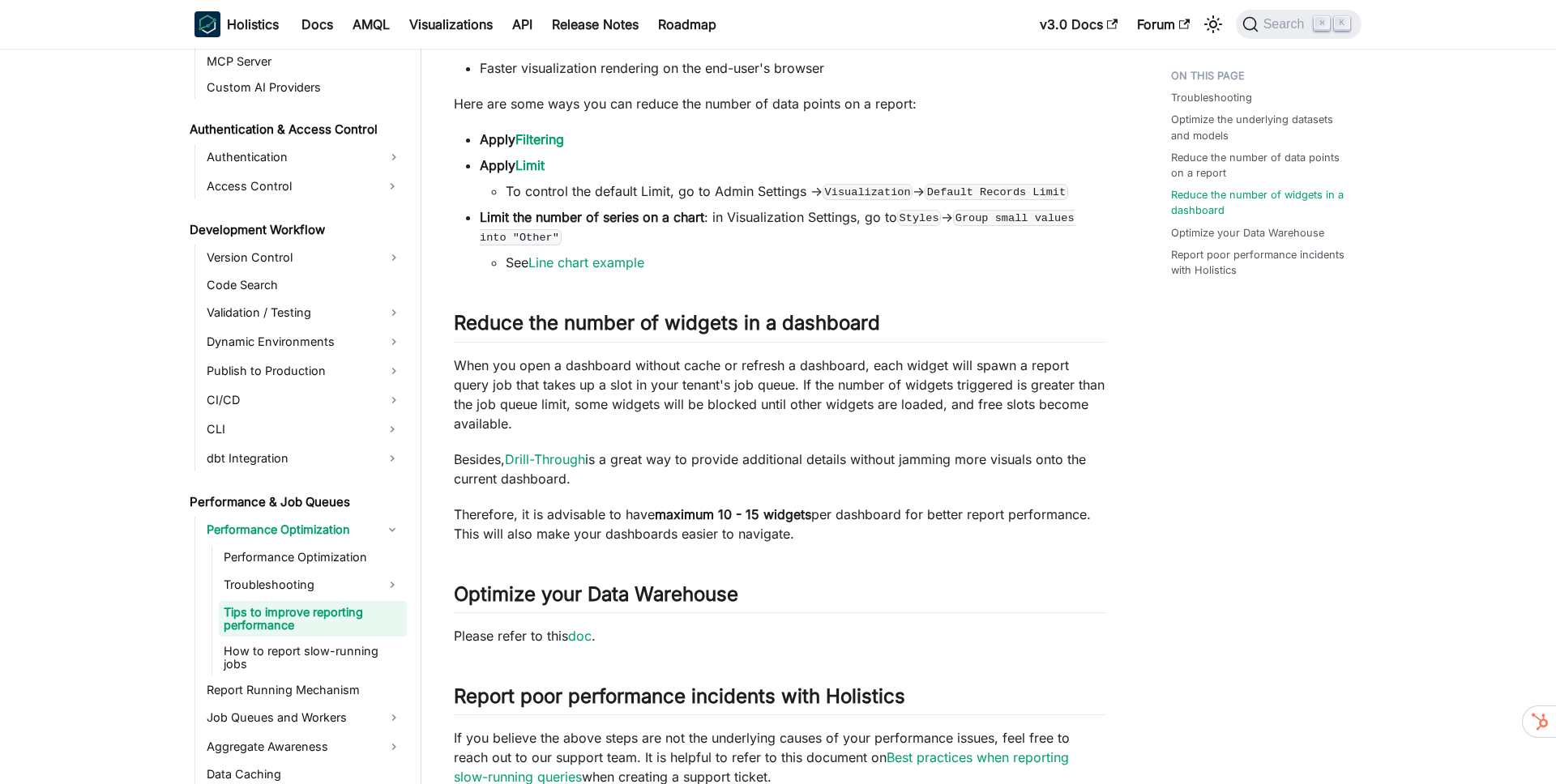
click at [896, 190] on code "Visualization" at bounding box center [867, 192] width 90 height 17
click at [695, 223] on strong "Limit the number of series on a chart" at bounding box center [592, 216] width 224 height 17
click at [754, 221] on li "Limit the number of series on a chart : in Visualization Settings, go to Styles…" at bounding box center [793, 240] width 627 height 65
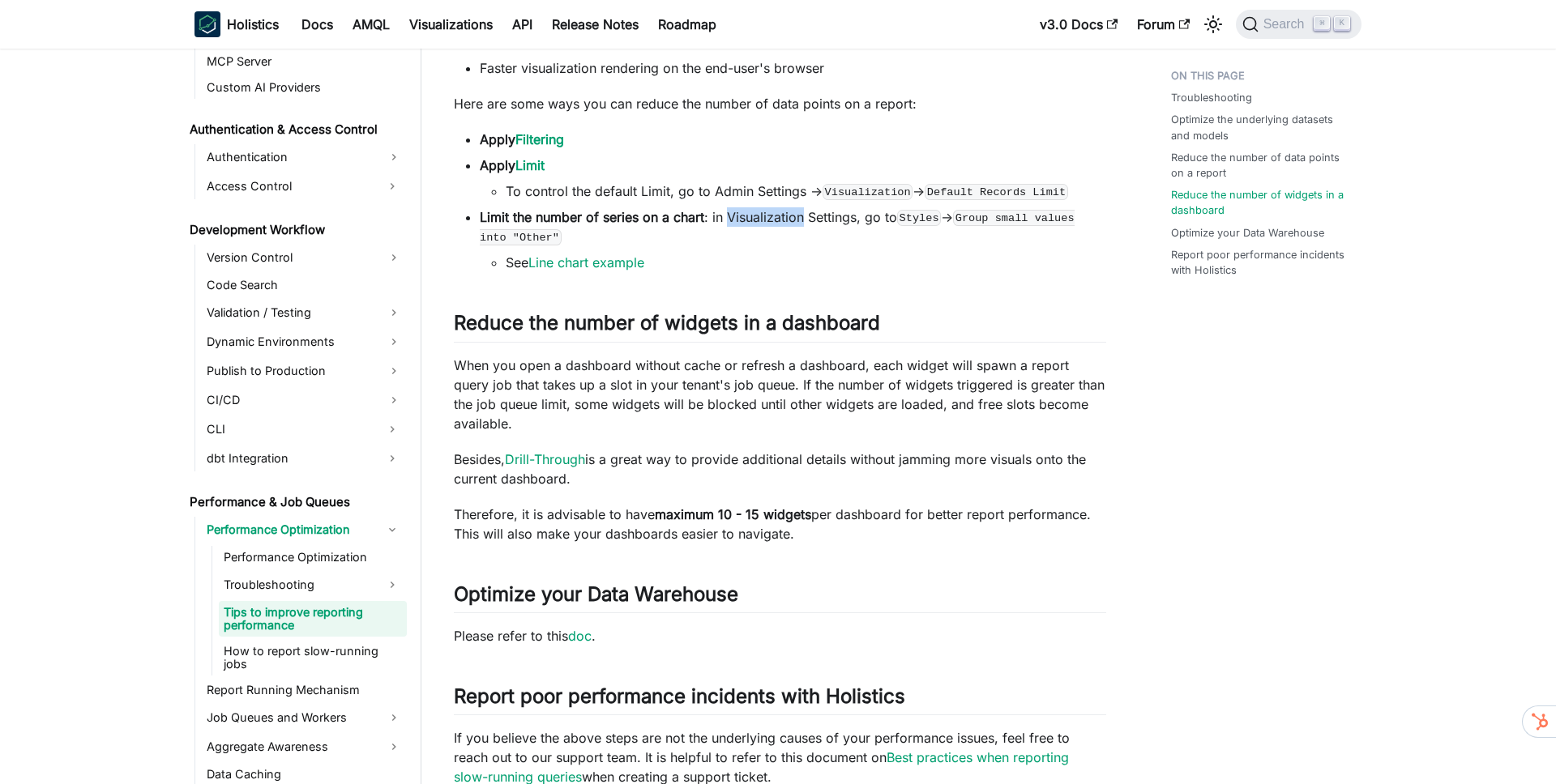
click at [754, 221] on li "Limit the number of series on a chart : in Visualization Settings, go to Styles…" at bounding box center [793, 240] width 627 height 65
click at [818, 220] on li "Limit the number of series on a chart : in Visualization Settings, go to Styles…" at bounding box center [793, 240] width 627 height 65
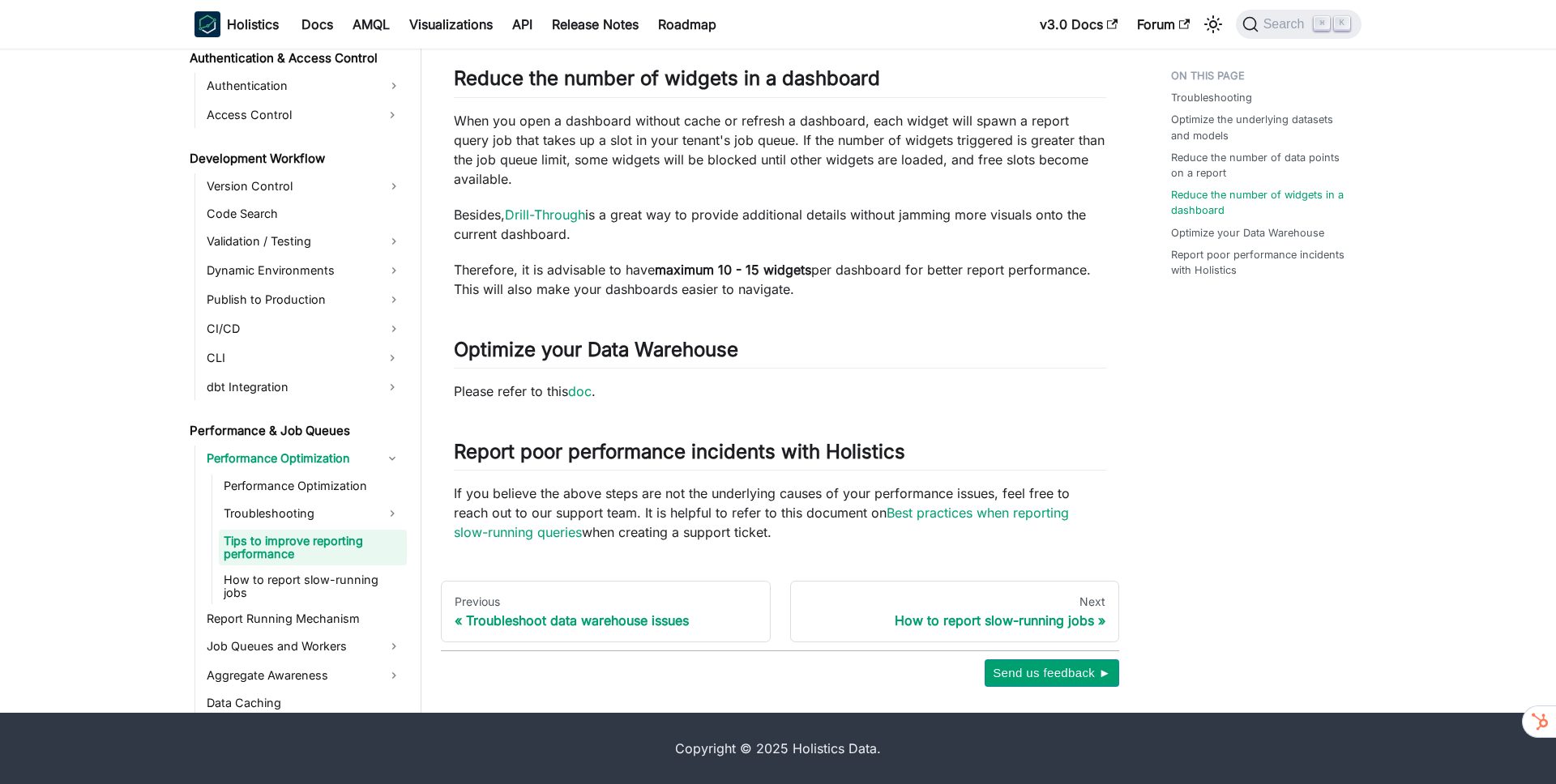
scroll to position [437, 0]
